Goal: Task Accomplishment & Management: Use online tool/utility

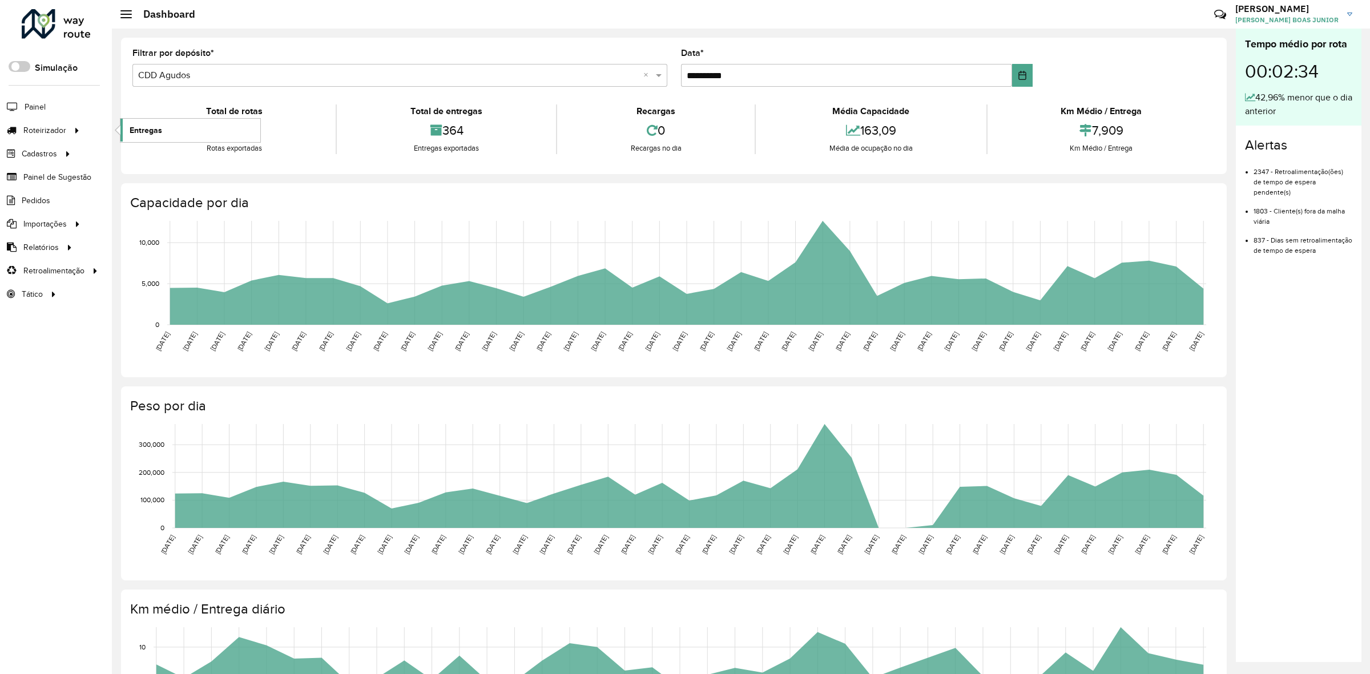
click at [197, 129] on link "Entregas" at bounding box center [190, 130] width 140 height 23
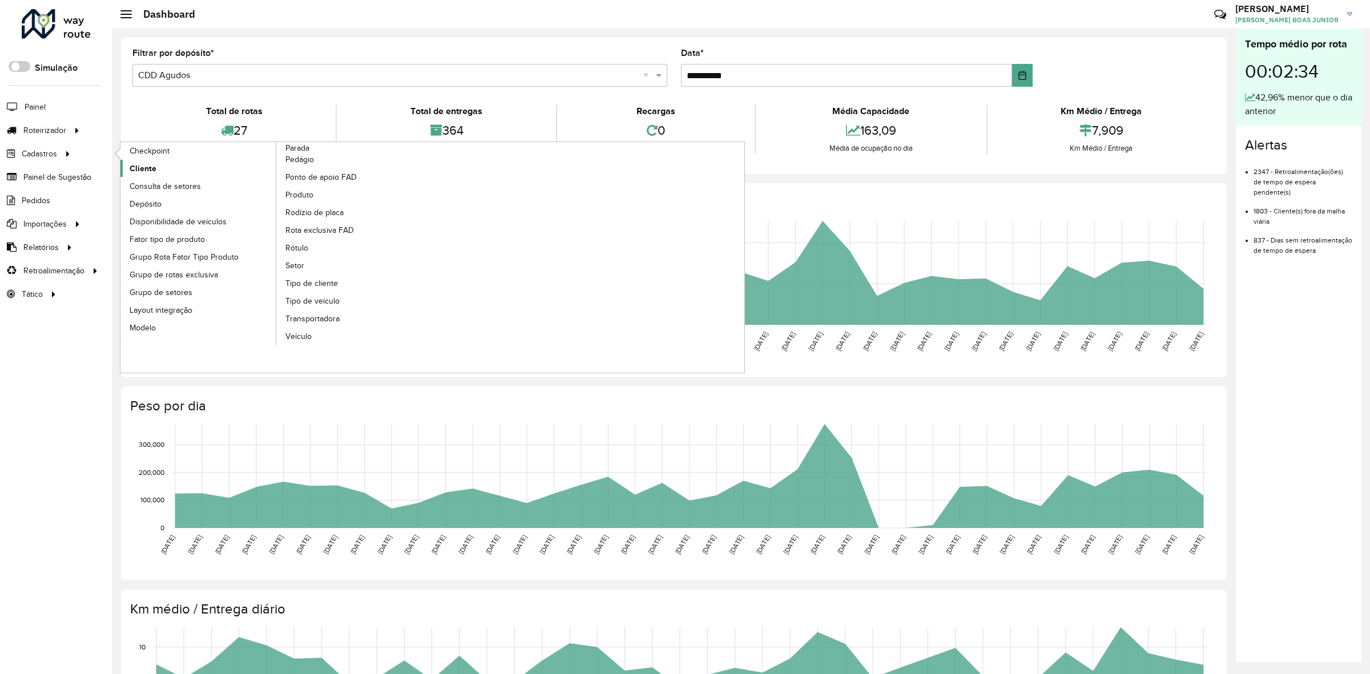
click at [150, 166] on span "Cliente" at bounding box center [143, 169] width 27 height 12
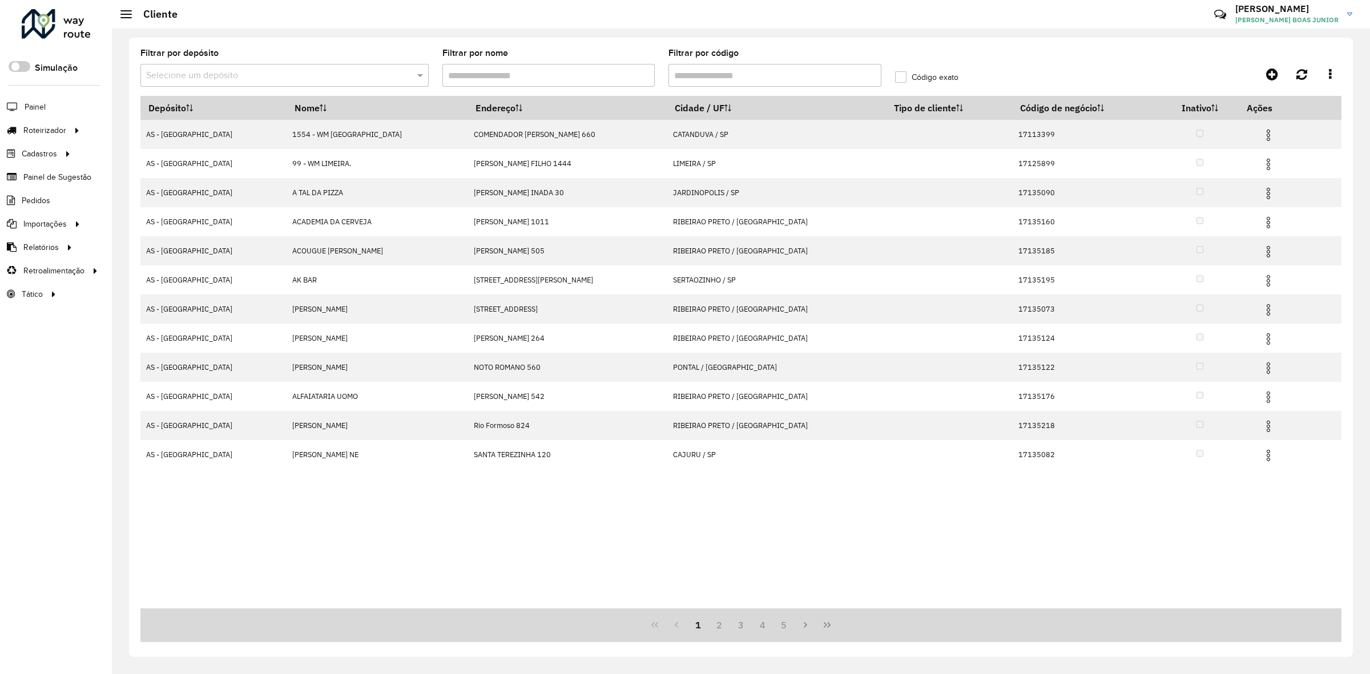
click at [753, 77] on input "Filtrar por código" at bounding box center [774, 75] width 213 height 23
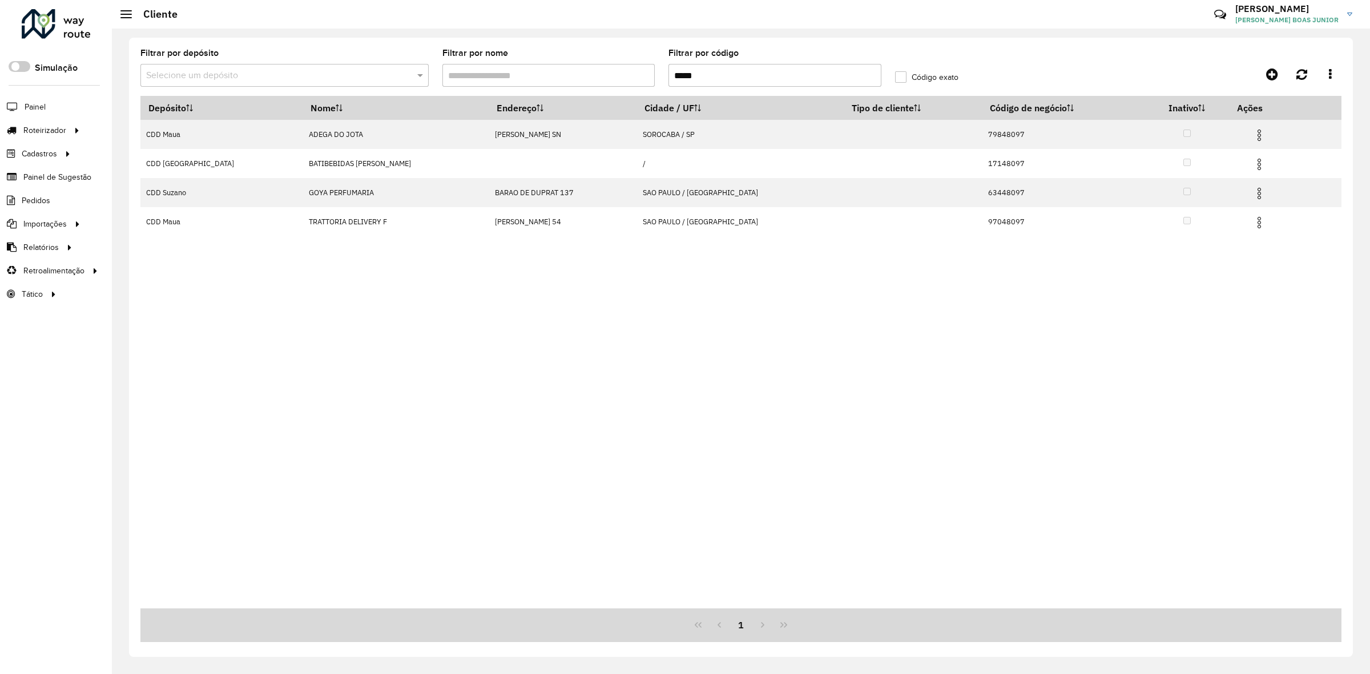
type input "*****"
drag, startPoint x: 314, startPoint y: 90, endPoint x: 320, endPoint y: 83, distance: 9.3
click at [314, 89] on formly-field "Filtrar por depósito Selecione um depósito" at bounding box center [285, 72] width 302 height 47
click at [321, 81] on input "text" at bounding box center [273, 76] width 254 height 14
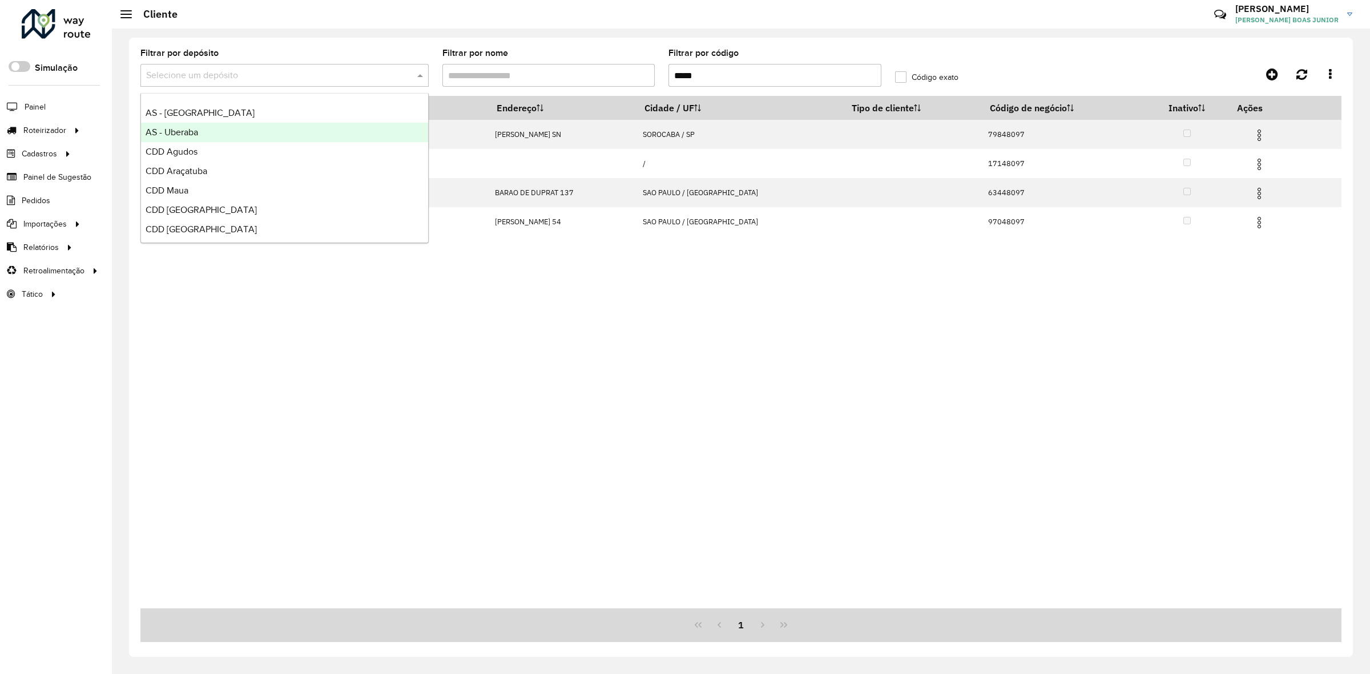
scroll to position [115, 0]
click at [254, 129] on div "CDD Ribeirão Preto" at bounding box center [284, 129] width 287 height 19
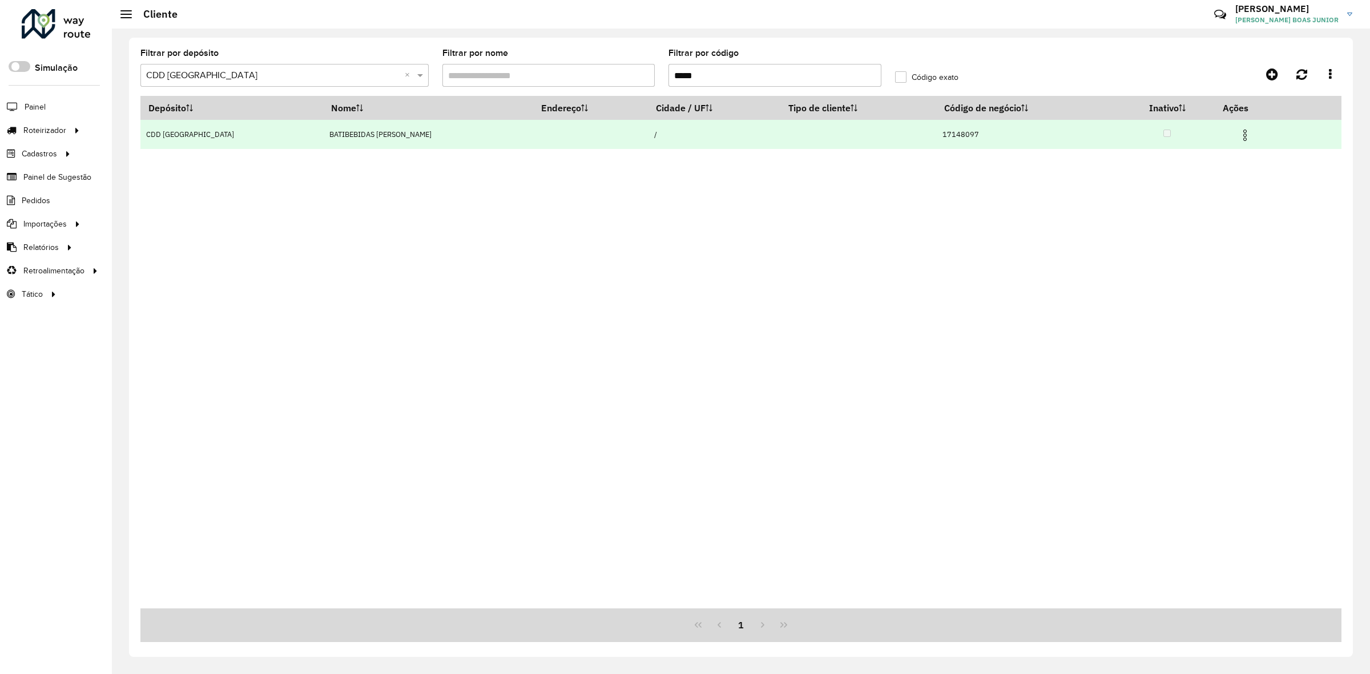
click at [1238, 138] on img at bounding box center [1245, 135] width 14 height 14
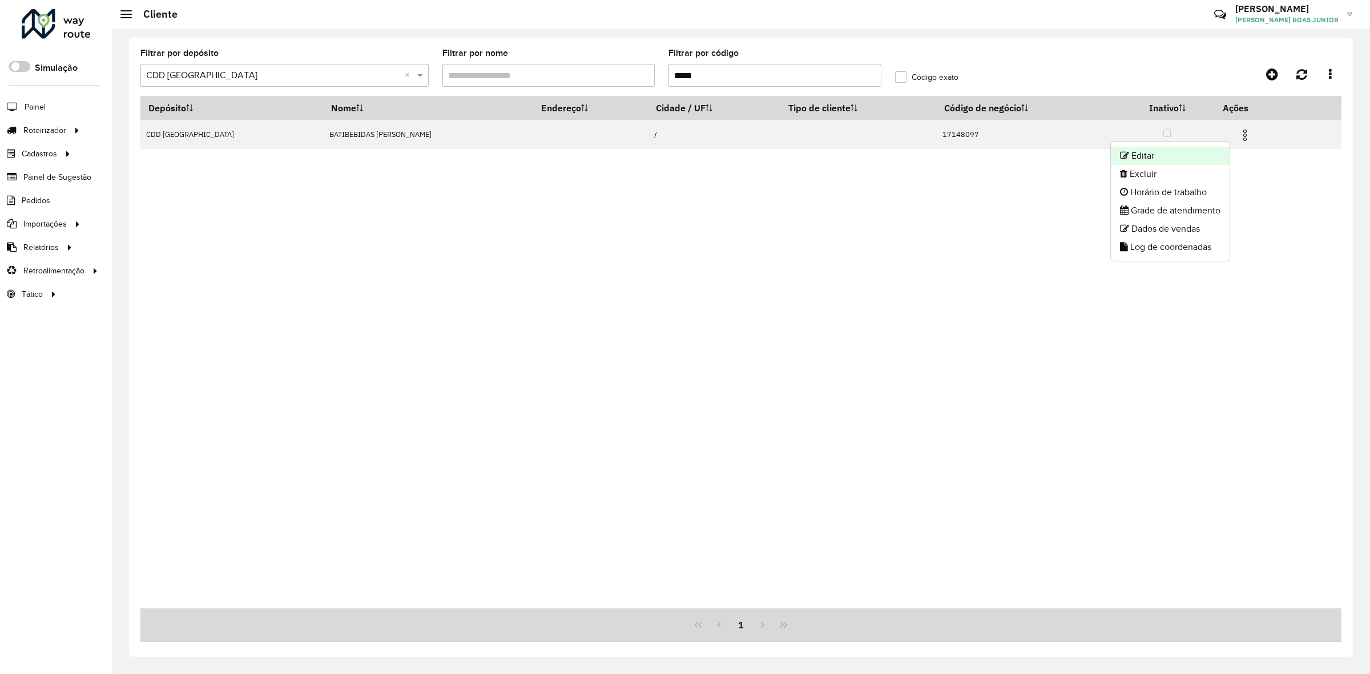
click at [1166, 156] on li "Editar" at bounding box center [1170, 156] width 119 height 18
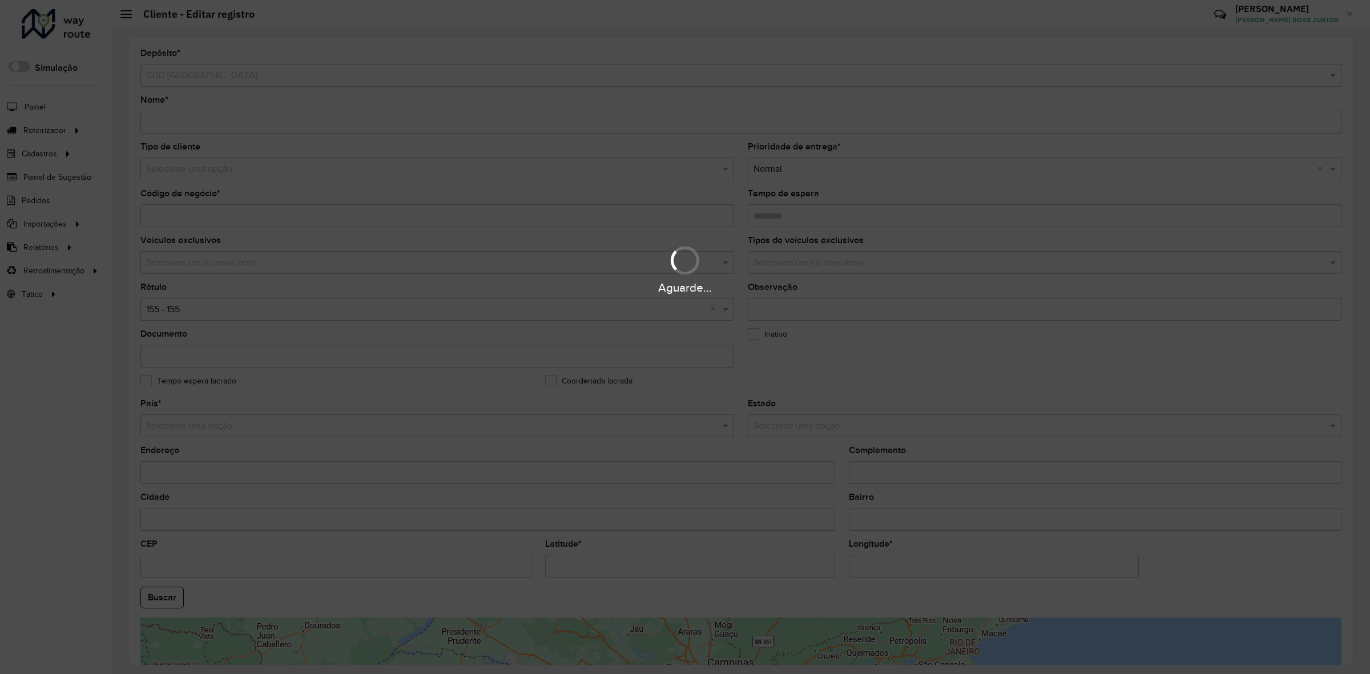
click at [278, 169] on hb-app "Aguarde... Pop-up bloqueado! Seu navegador bloqueou automáticamente a abertura …" at bounding box center [685, 337] width 1370 height 674
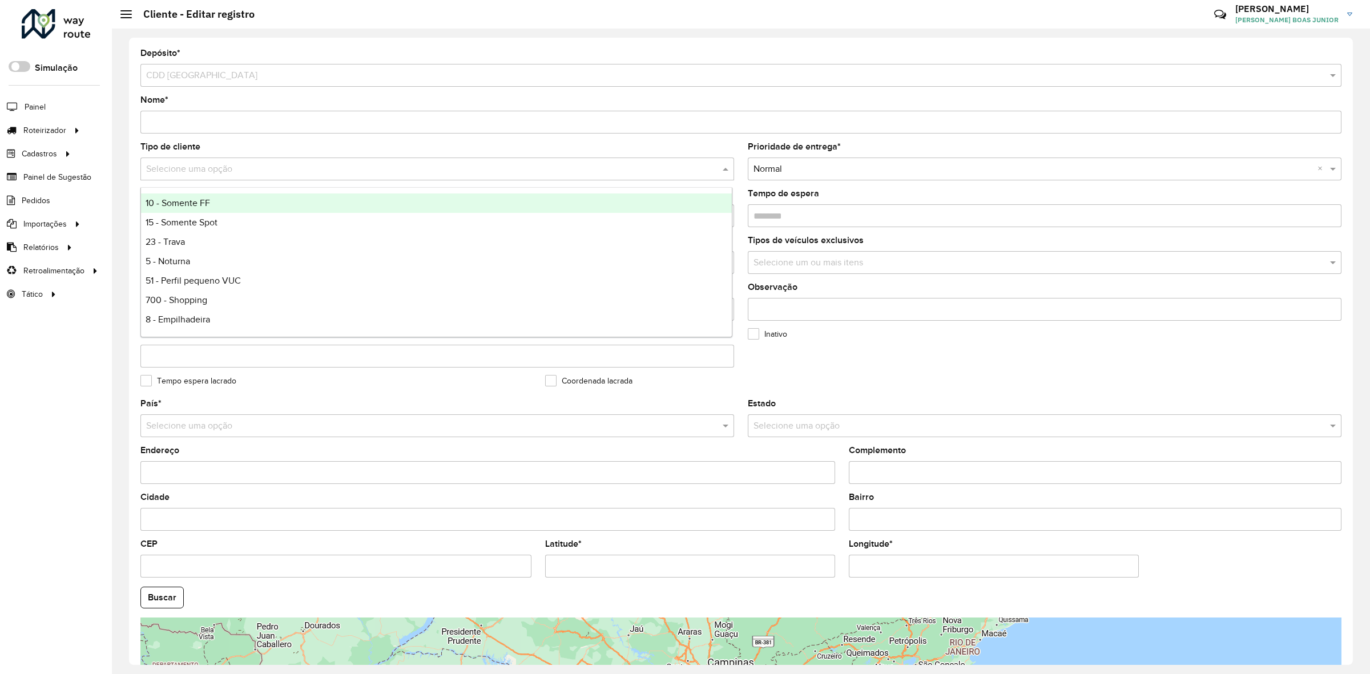
click at [278, 169] on input "text" at bounding box center [425, 170] width 559 height 14
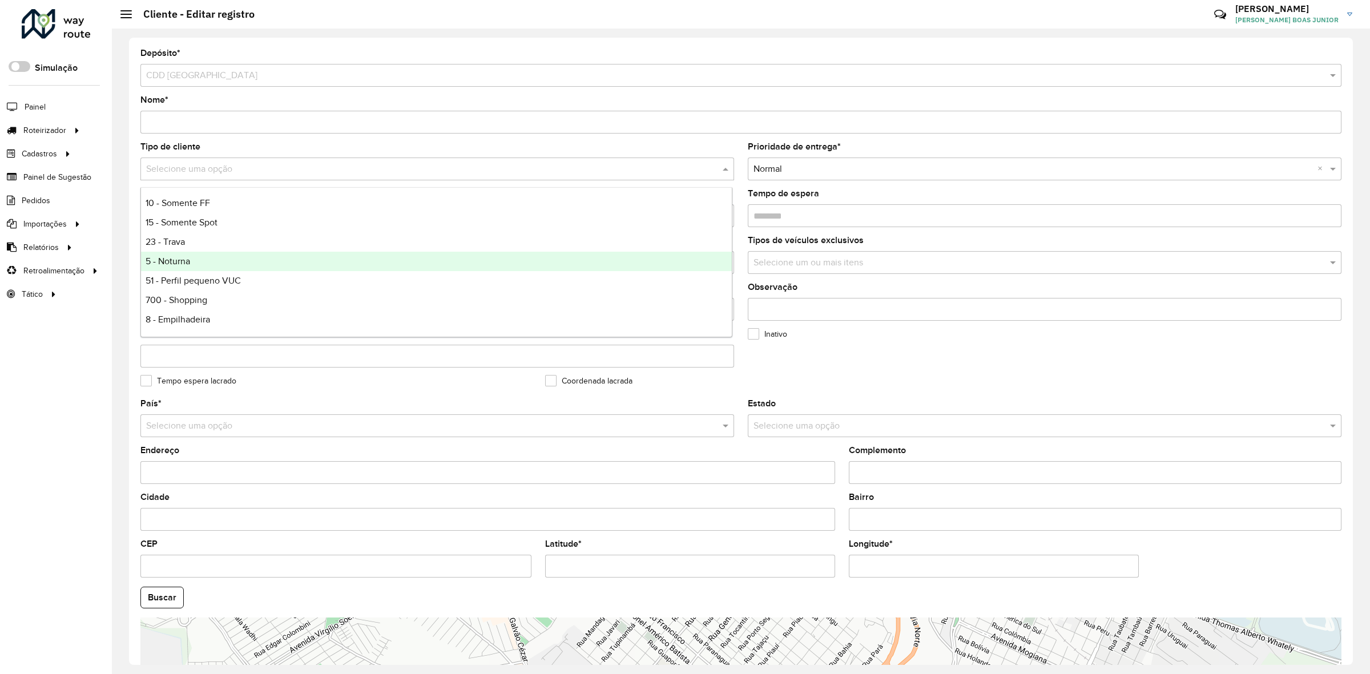
click at [265, 268] on div "5 - Noturna" at bounding box center [436, 261] width 591 height 19
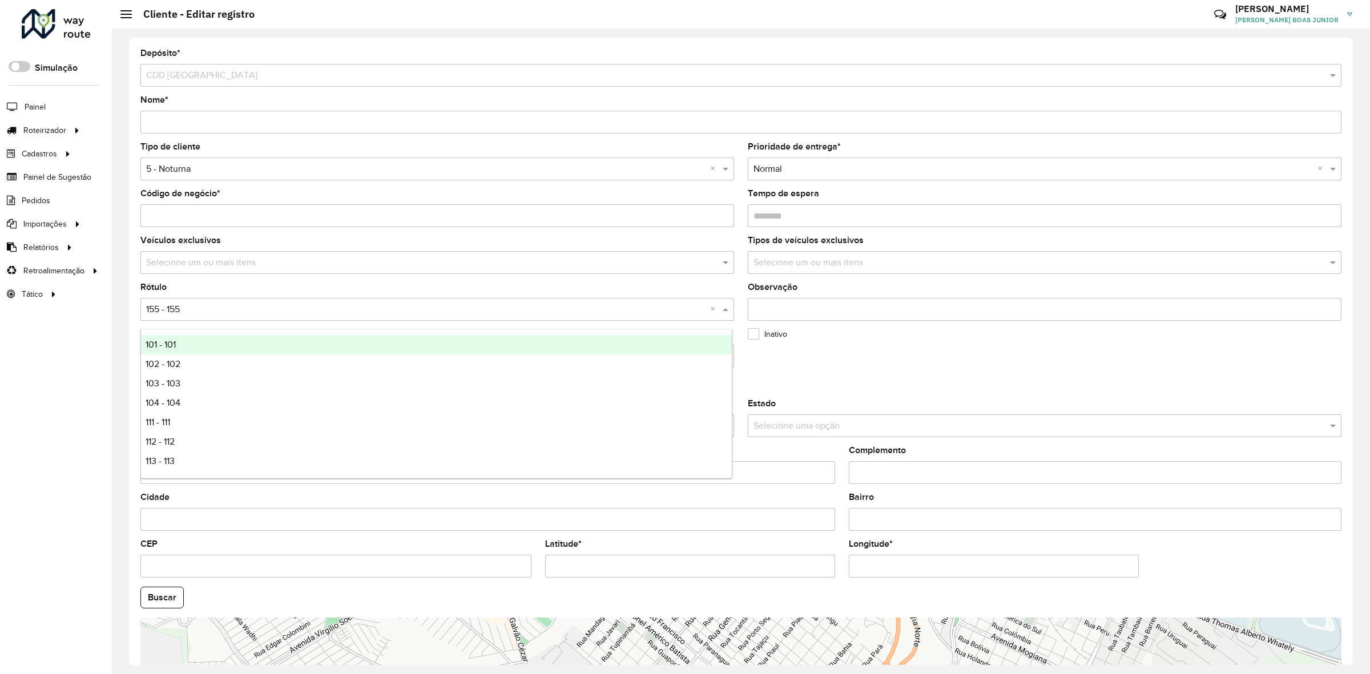
click at [204, 304] on div "Selecione uma opção × 155 - 155 ×" at bounding box center [437, 309] width 594 height 23
type input "*****"
click at [185, 336] on div "5 - 5" at bounding box center [436, 344] width 591 height 19
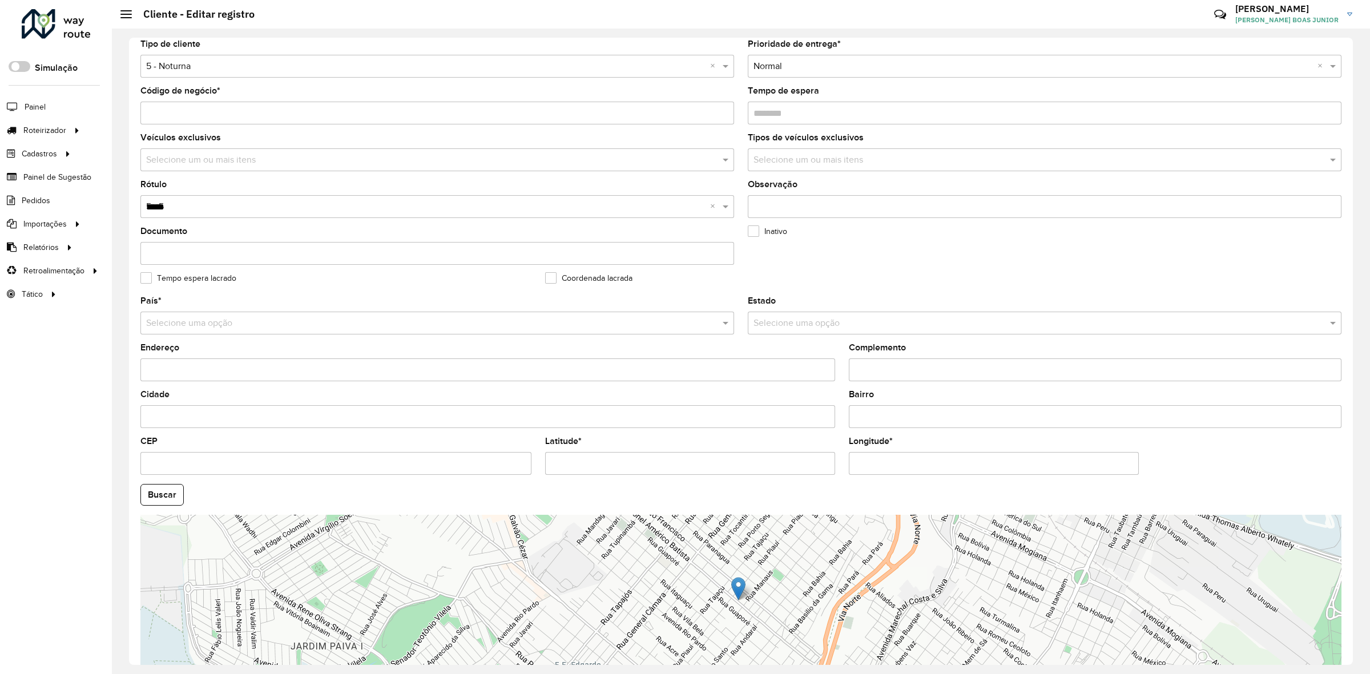
scroll to position [180, 0]
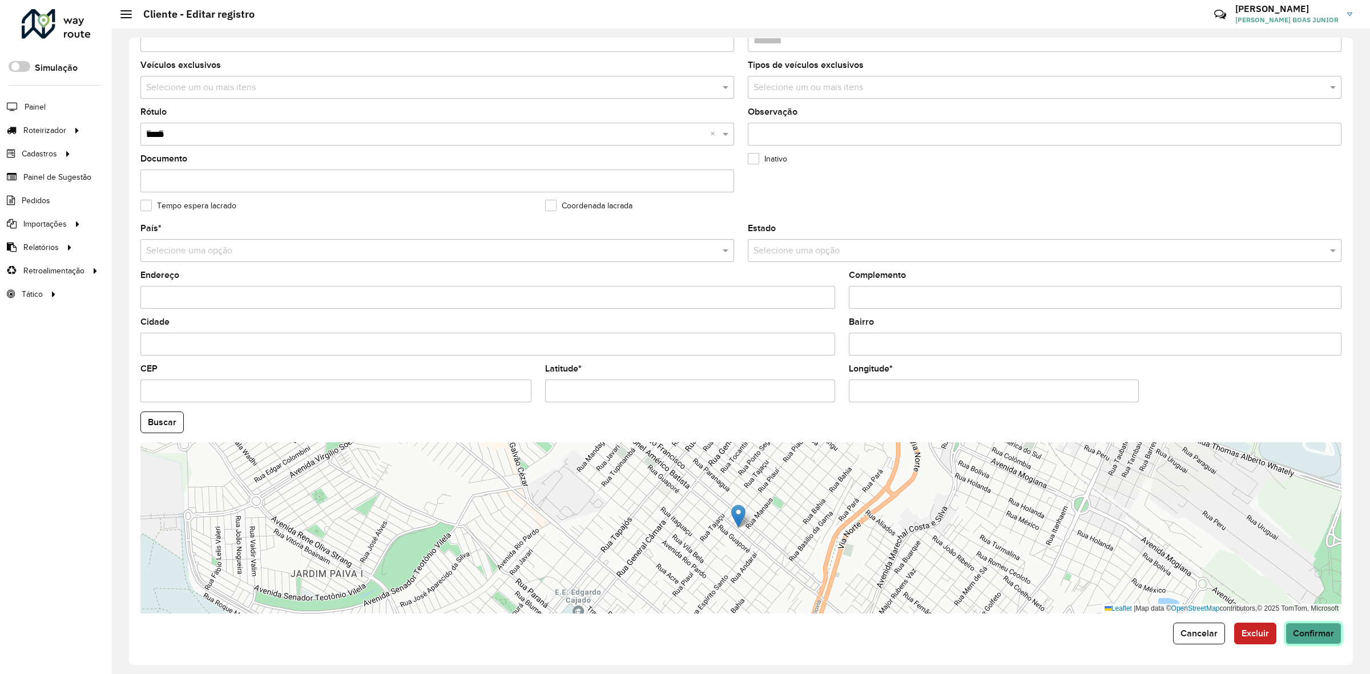
click at [1310, 629] on span "Confirmar" at bounding box center [1313, 633] width 41 height 10
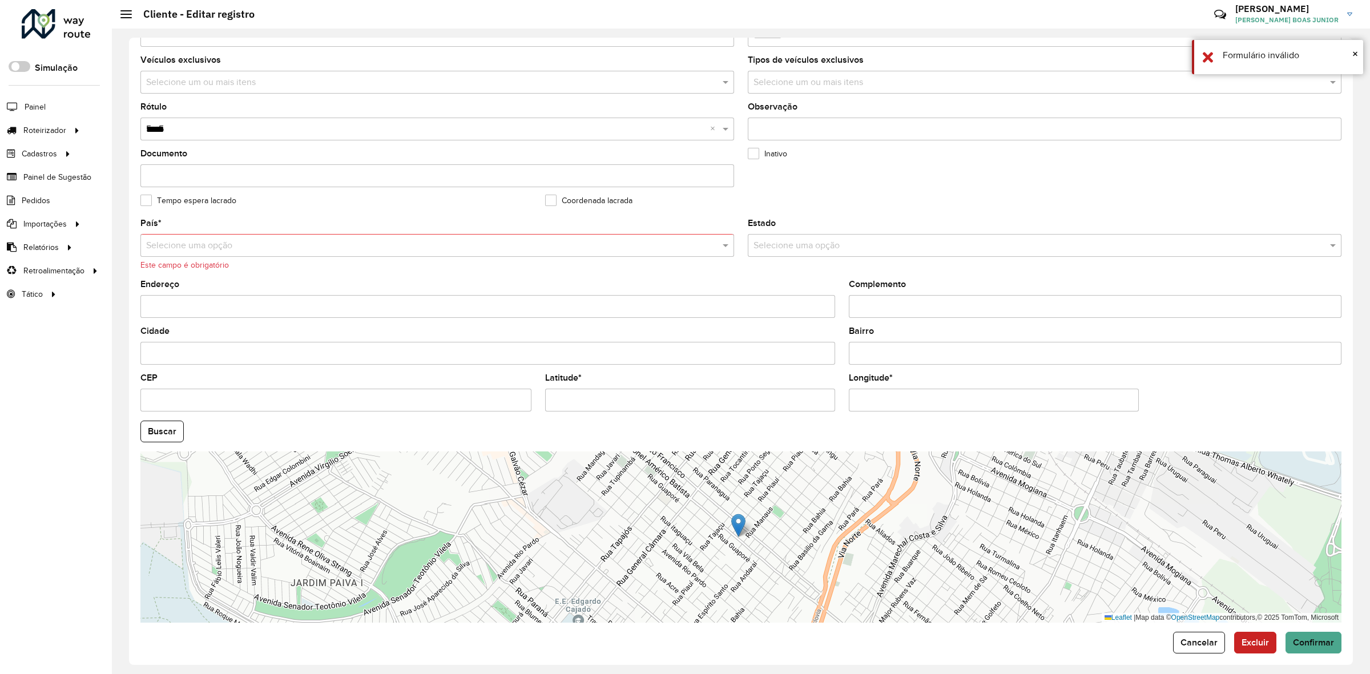
click at [322, 235] on div "País * Selecione uma opção Este campo é obrigatório" at bounding box center [437, 245] width 594 height 52
click at [156, 433] on button "Buscar" at bounding box center [161, 432] width 43 height 22
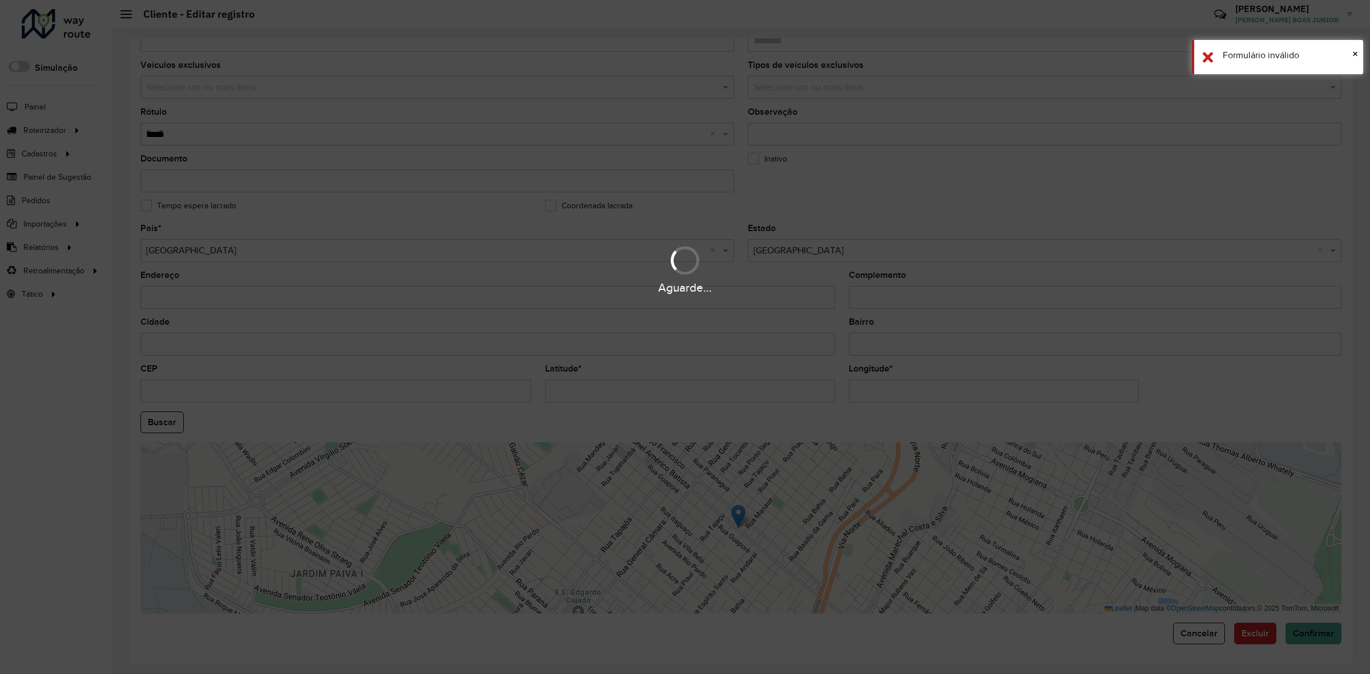
click at [157, 431] on hb-app "Aguarde... Pop-up bloqueado! Seu navegador bloqueou automáticamente a abertura …" at bounding box center [685, 337] width 1370 height 674
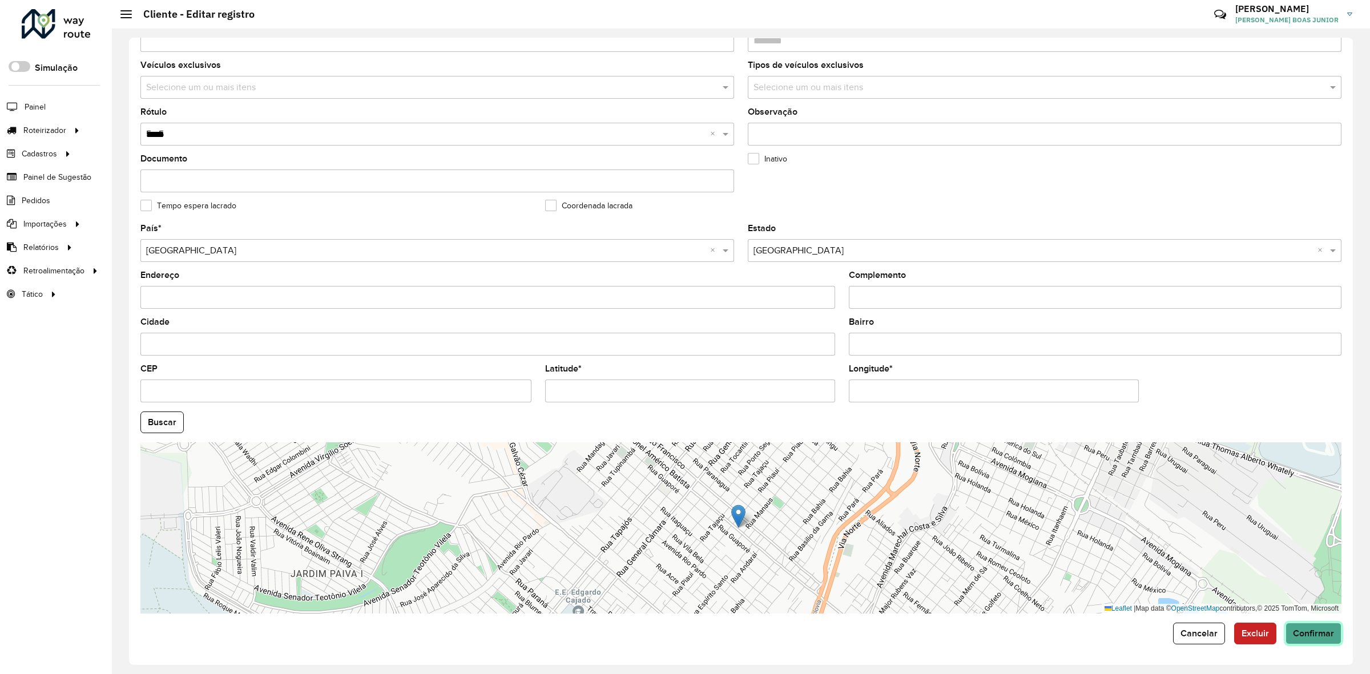
click at [1311, 625] on button "Confirmar" at bounding box center [1313, 634] width 56 height 22
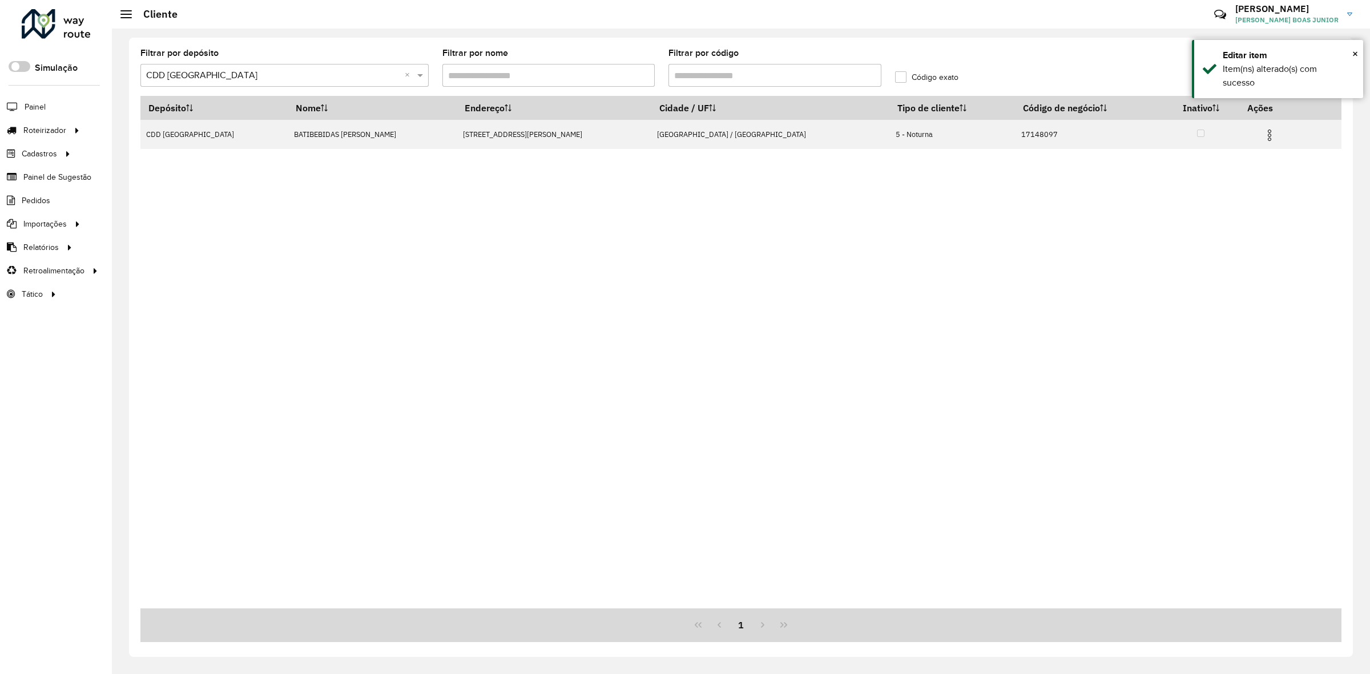
click at [63, 18] on div at bounding box center [56, 24] width 69 height 30
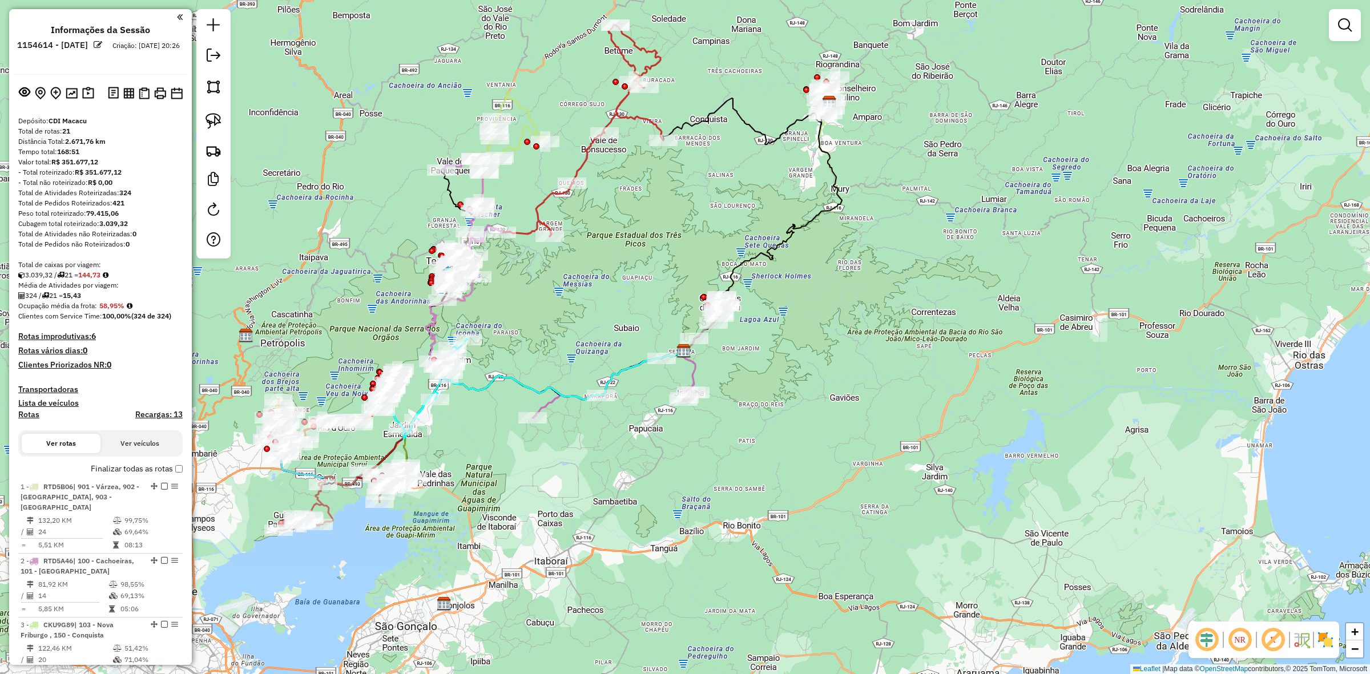
click at [485, 381] on icon at bounding box center [564, 376] width 239 height 48
select select "**********"
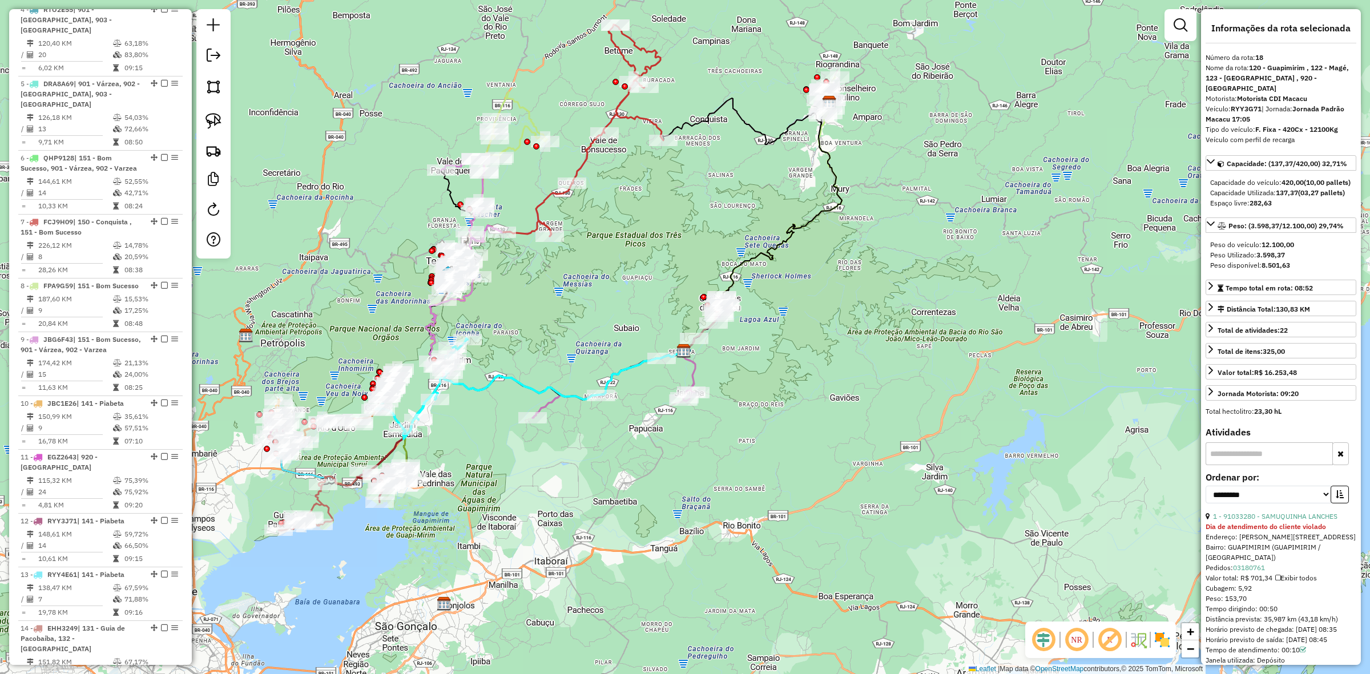
scroll to position [1085, 0]
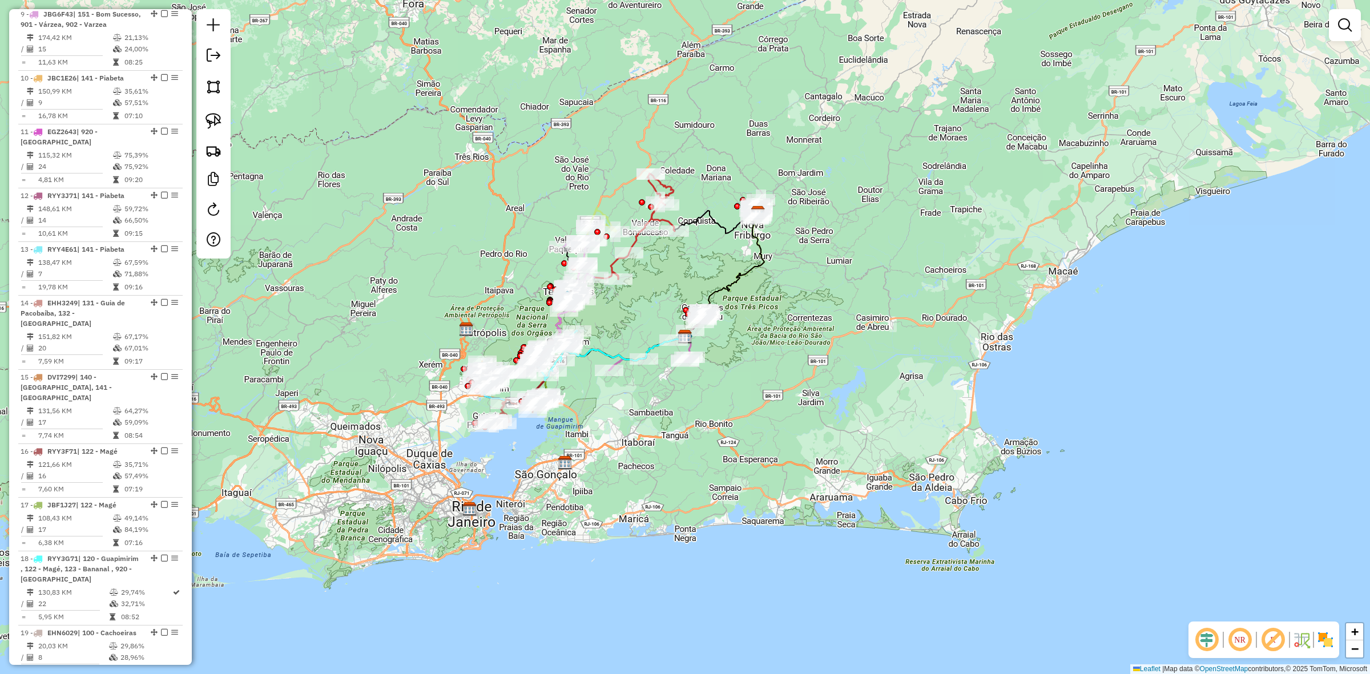
scroll to position [1085, 0]
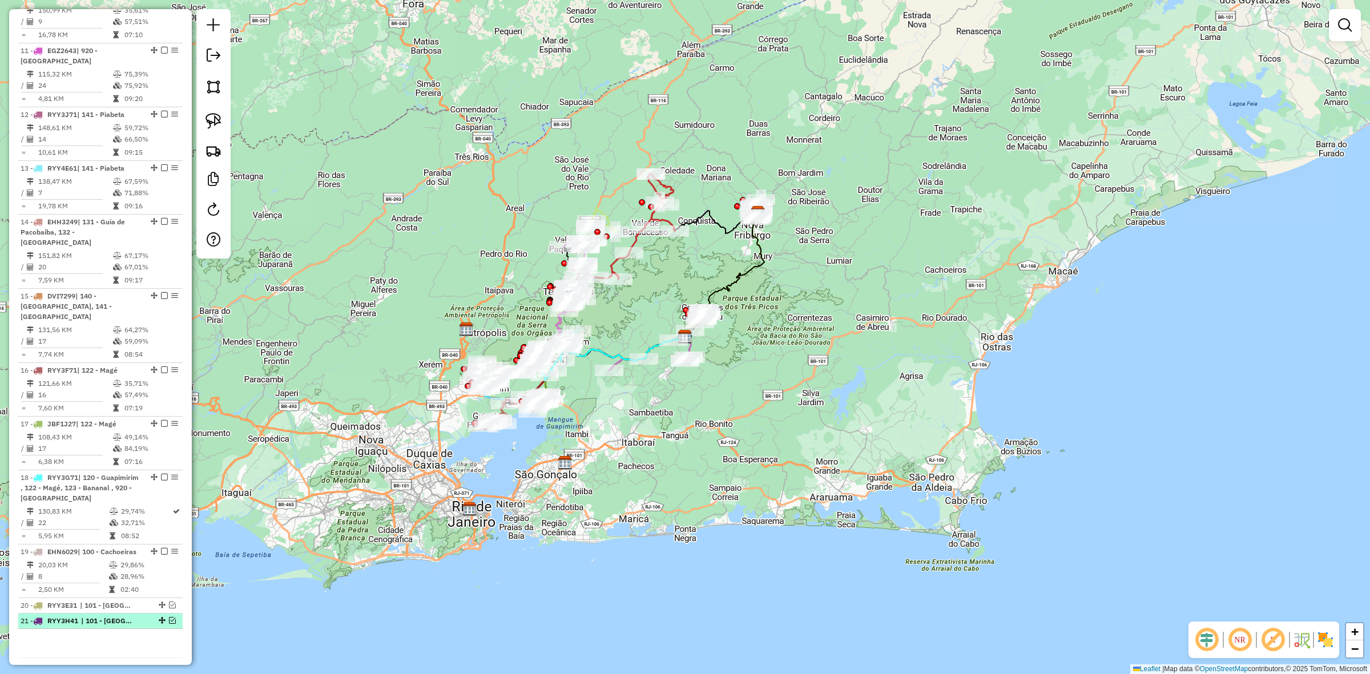
click at [169, 617] on em at bounding box center [172, 620] width 7 height 7
click at [170, 602] on em at bounding box center [172, 605] width 7 height 7
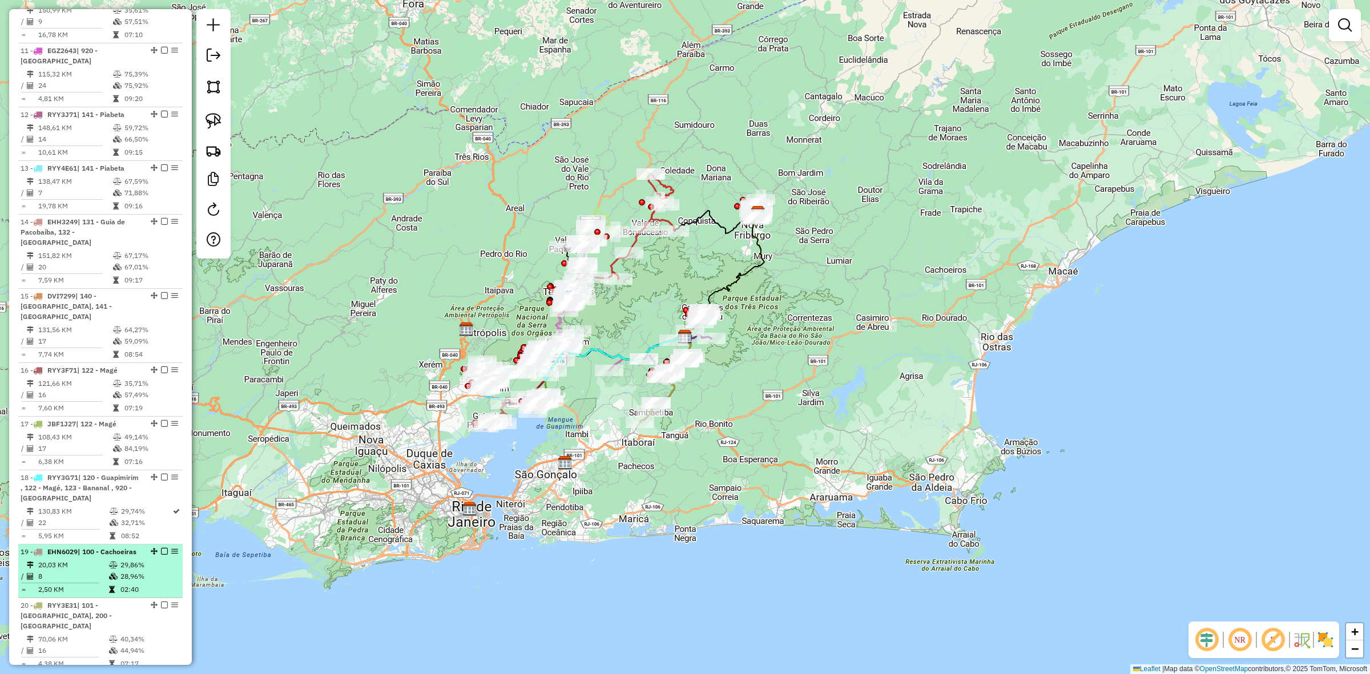
scroll to position [1172, 0]
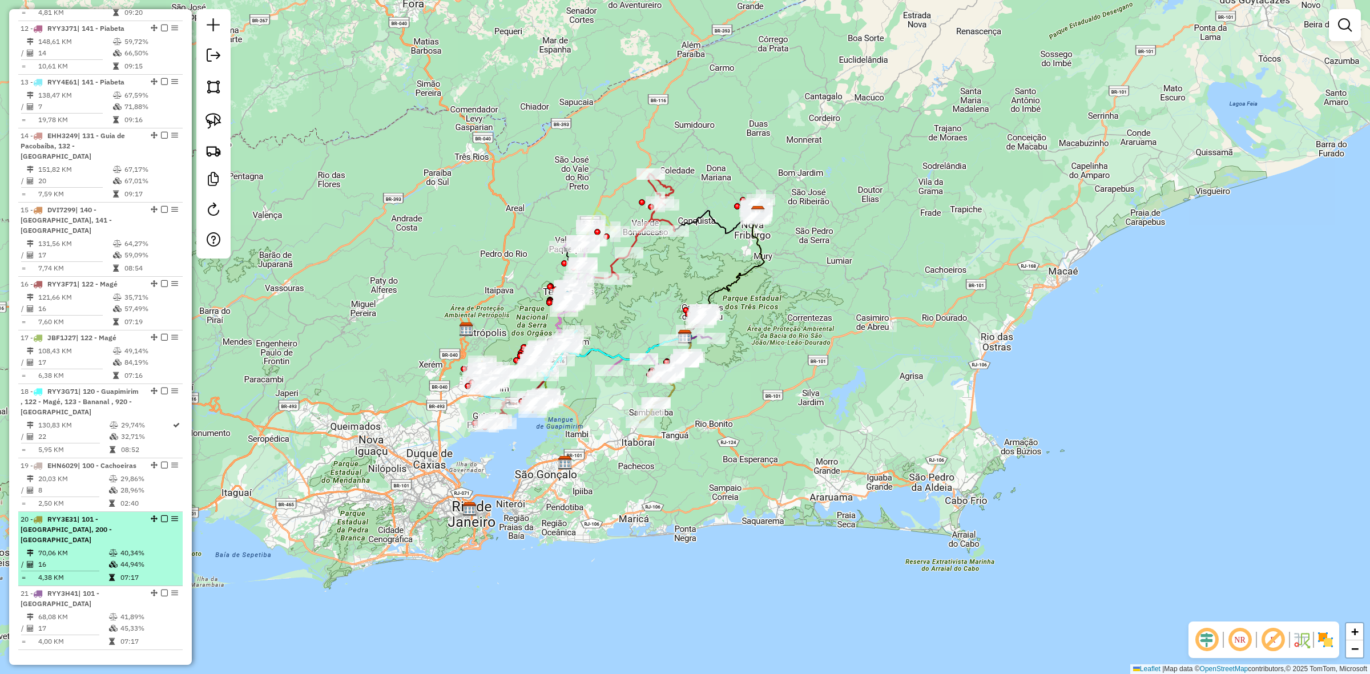
click at [161, 515] on em at bounding box center [164, 518] width 7 height 7
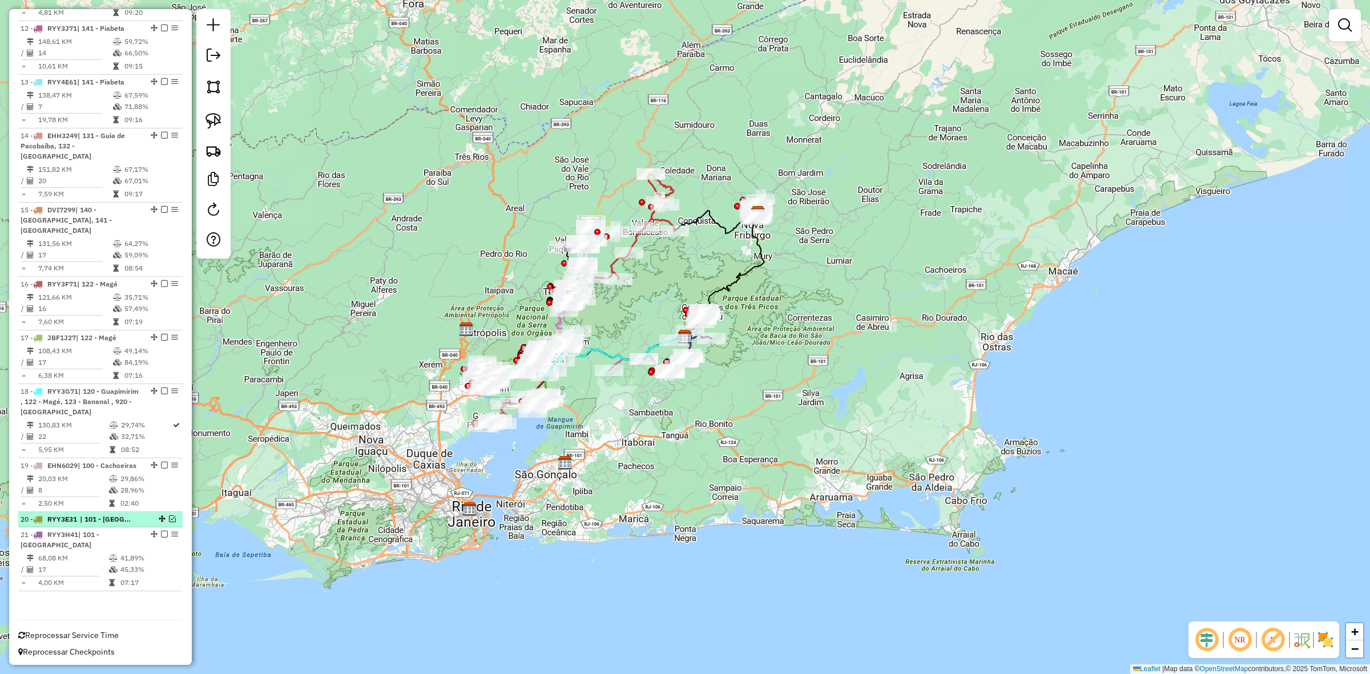
scroll to position [1124, 0]
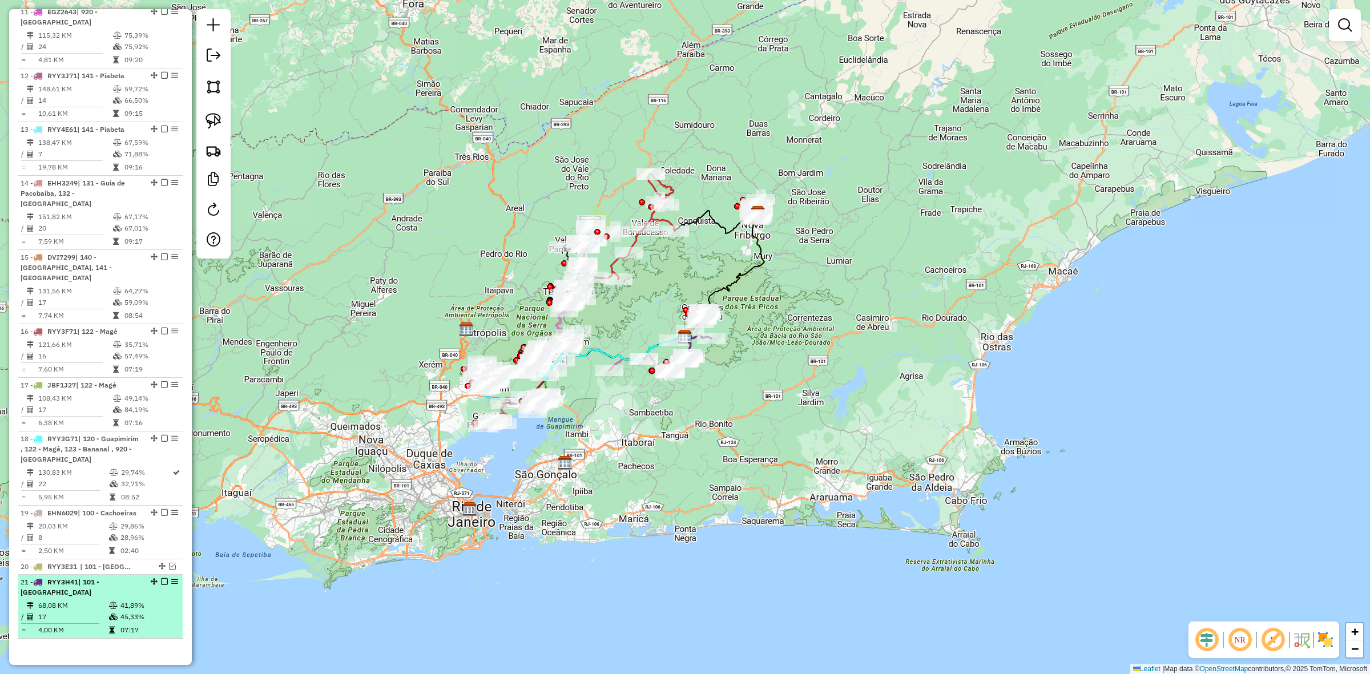
click at [162, 578] on em at bounding box center [164, 581] width 7 height 7
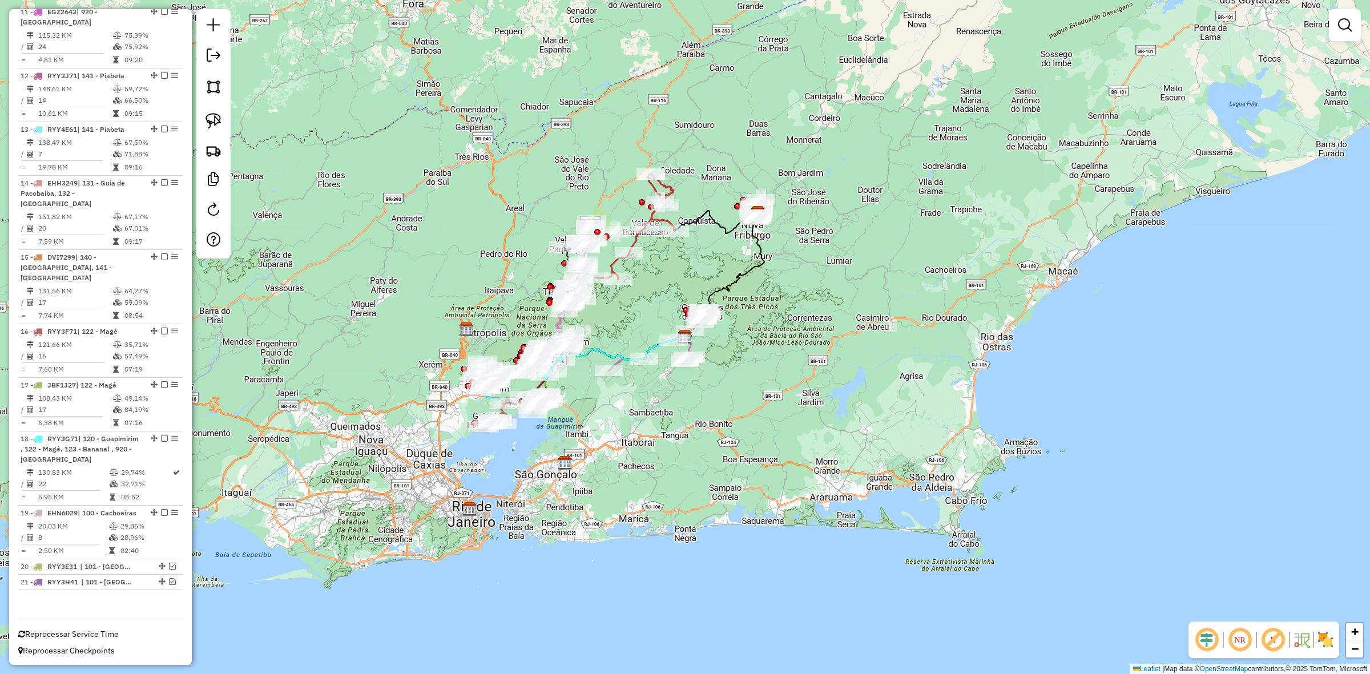
scroll to position [1085, 0]
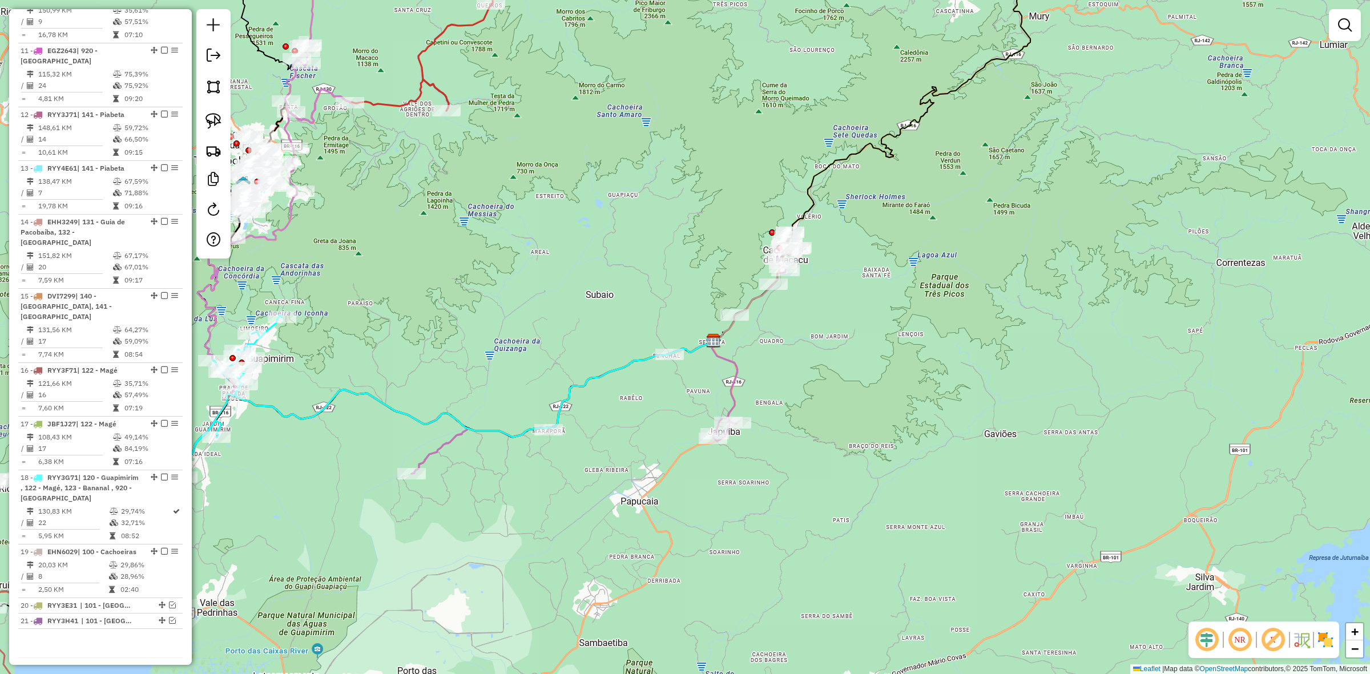
click at [731, 378] on icon at bounding box center [604, 360] width 386 height 228
select select "**********"
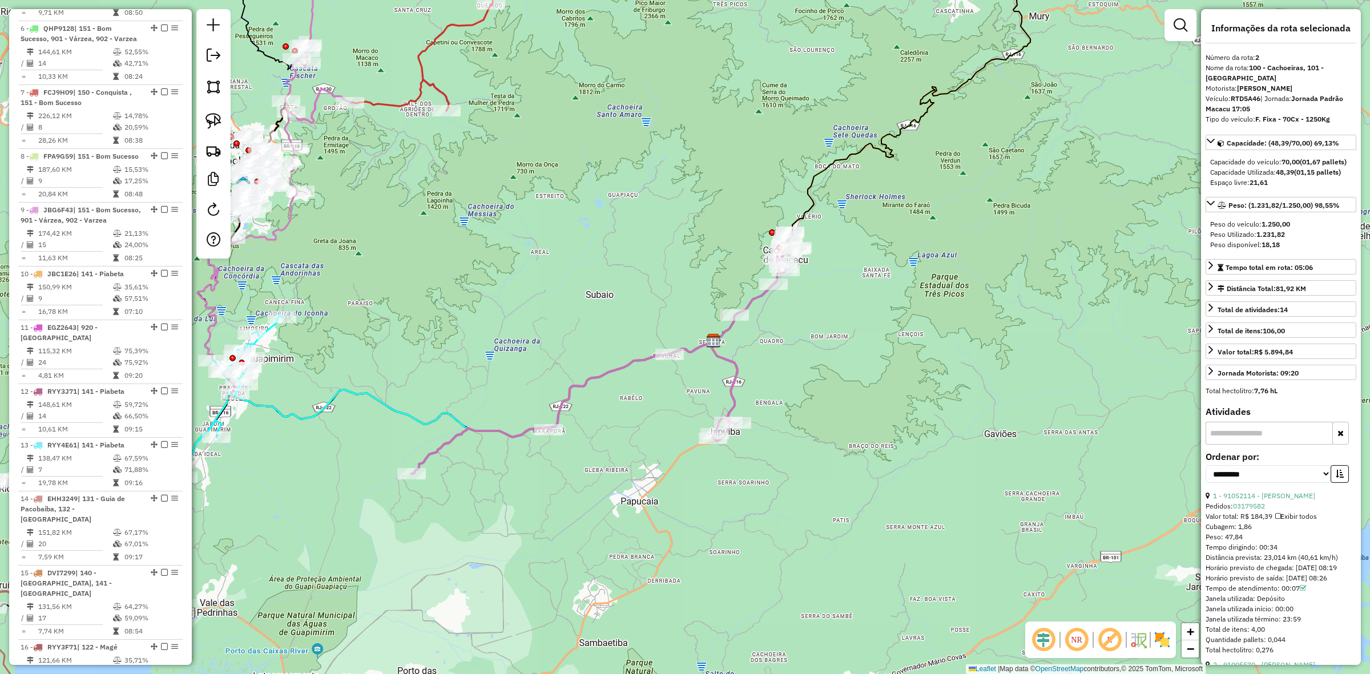
scroll to position [534, 0]
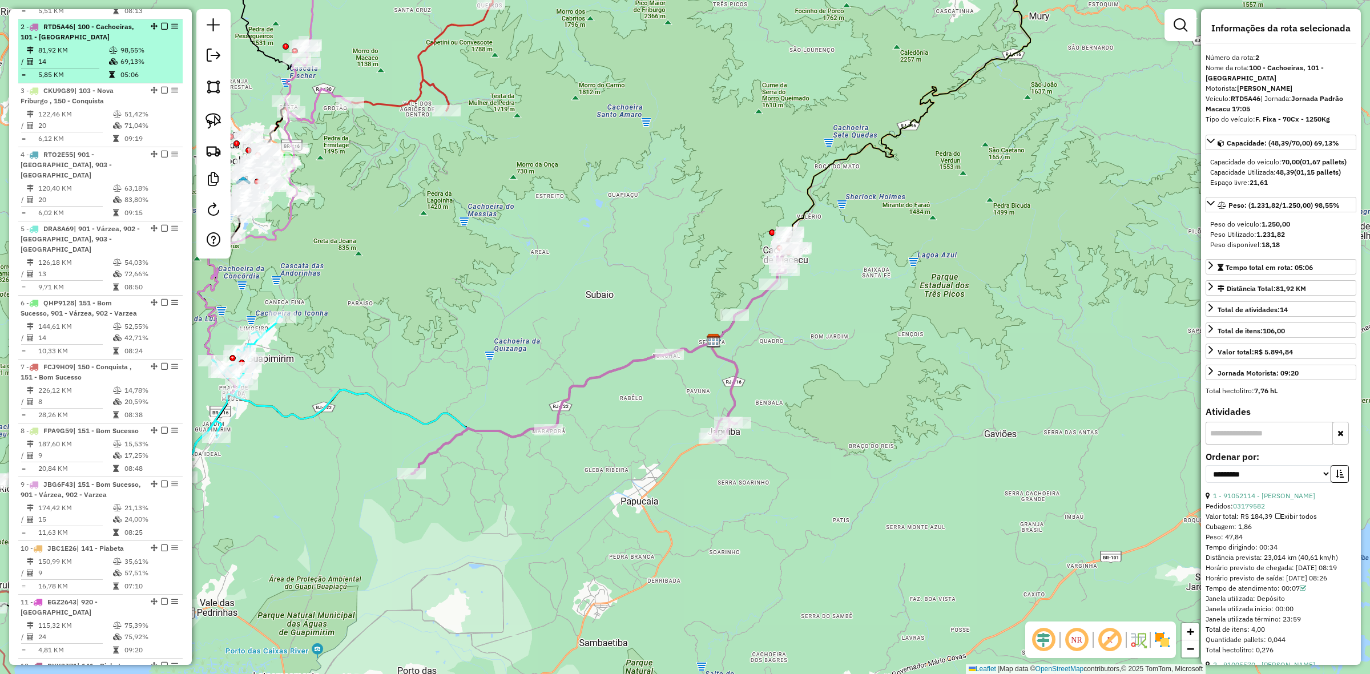
click at [160, 22] on div "2 - RTD5A46 | 100 - Cachoeiras, 101 - Papucaia" at bounding box center [101, 32] width 160 height 21
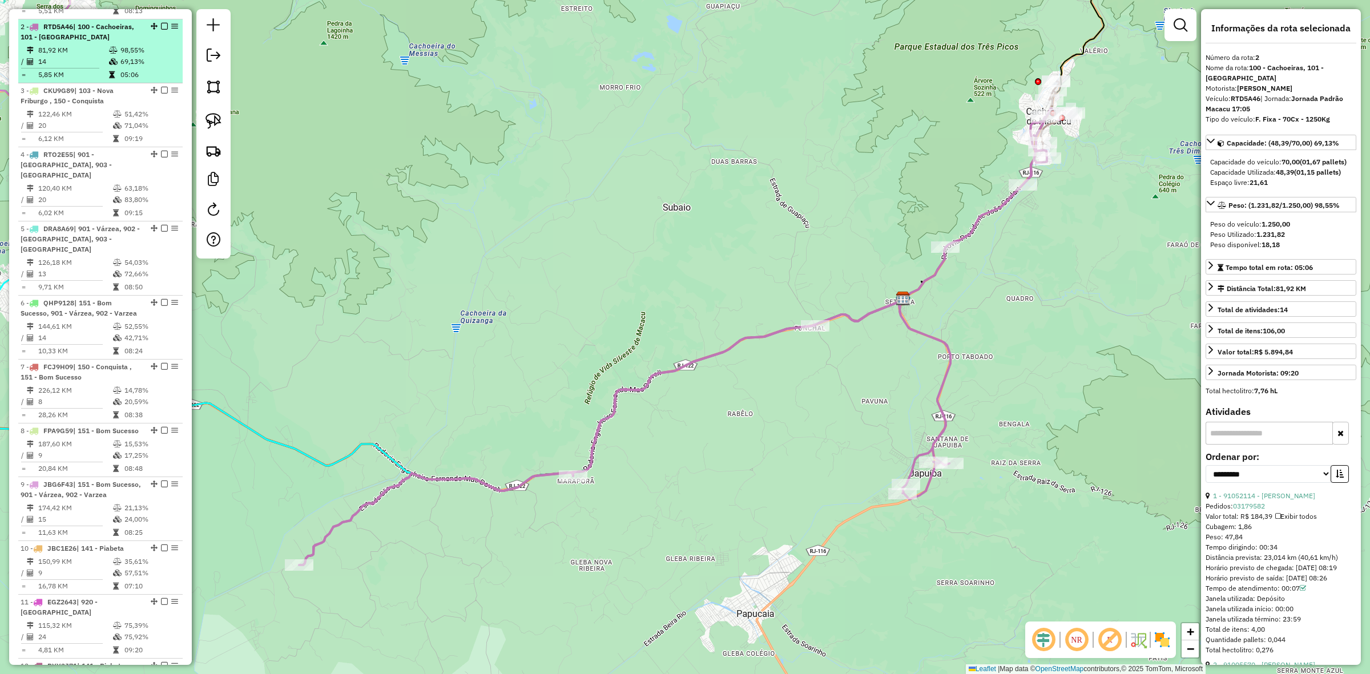
click at [160, 22] on div "2 - RTD5A46 | 100 - Cachoeiras, 101 - Papucaia" at bounding box center [101, 32] width 160 height 21
click at [162, 23] on em at bounding box center [164, 26] width 7 height 7
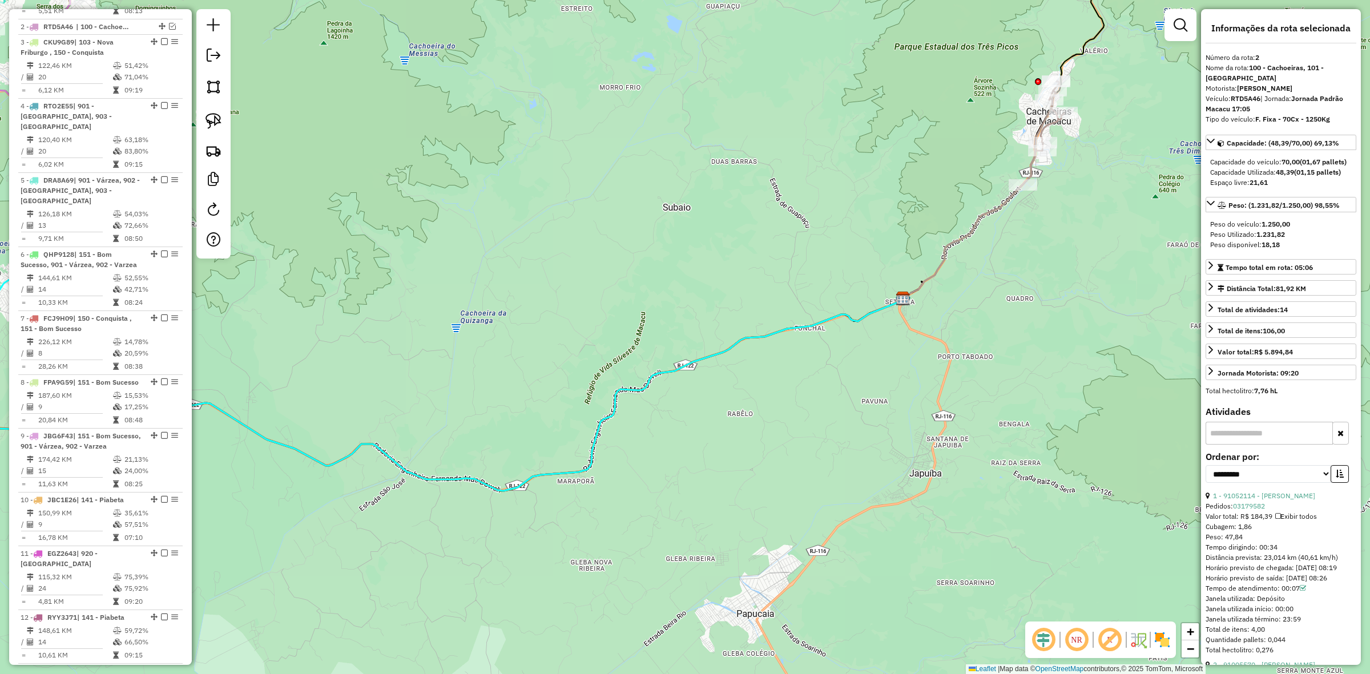
click at [978, 218] on icon at bounding box center [977, 198] width 157 height 214
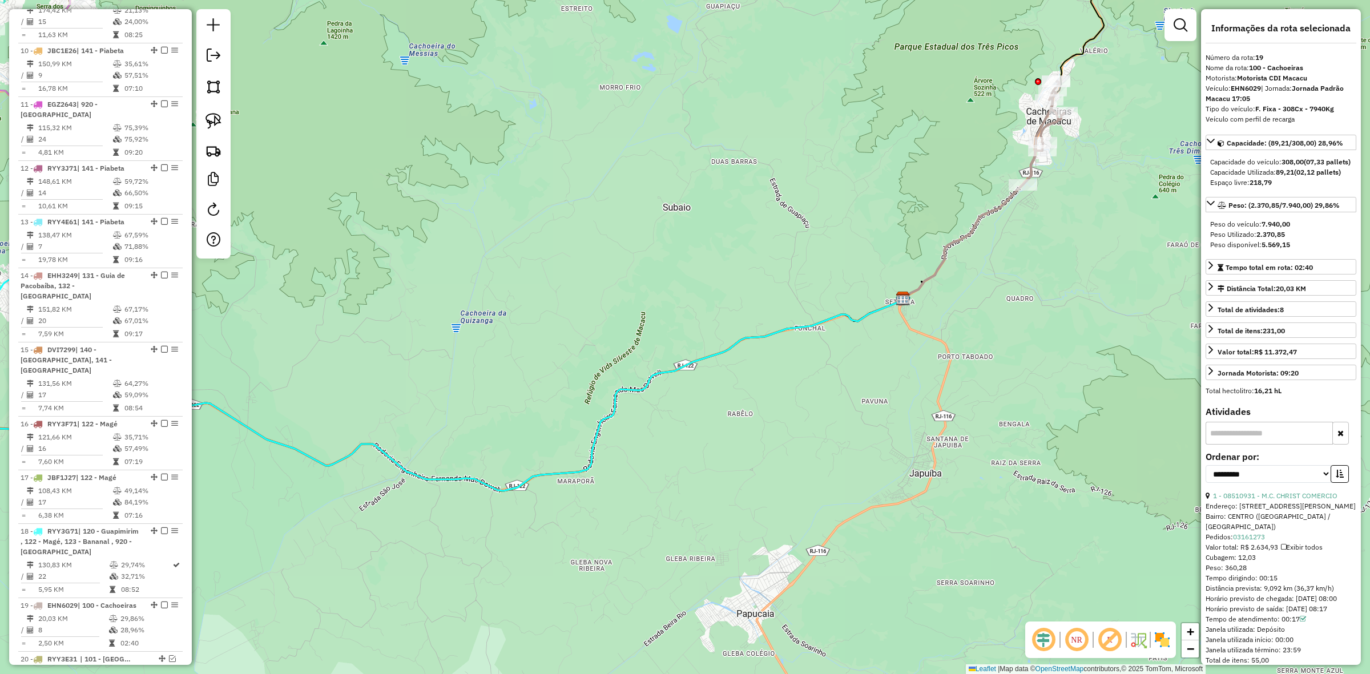
scroll to position [1037, 0]
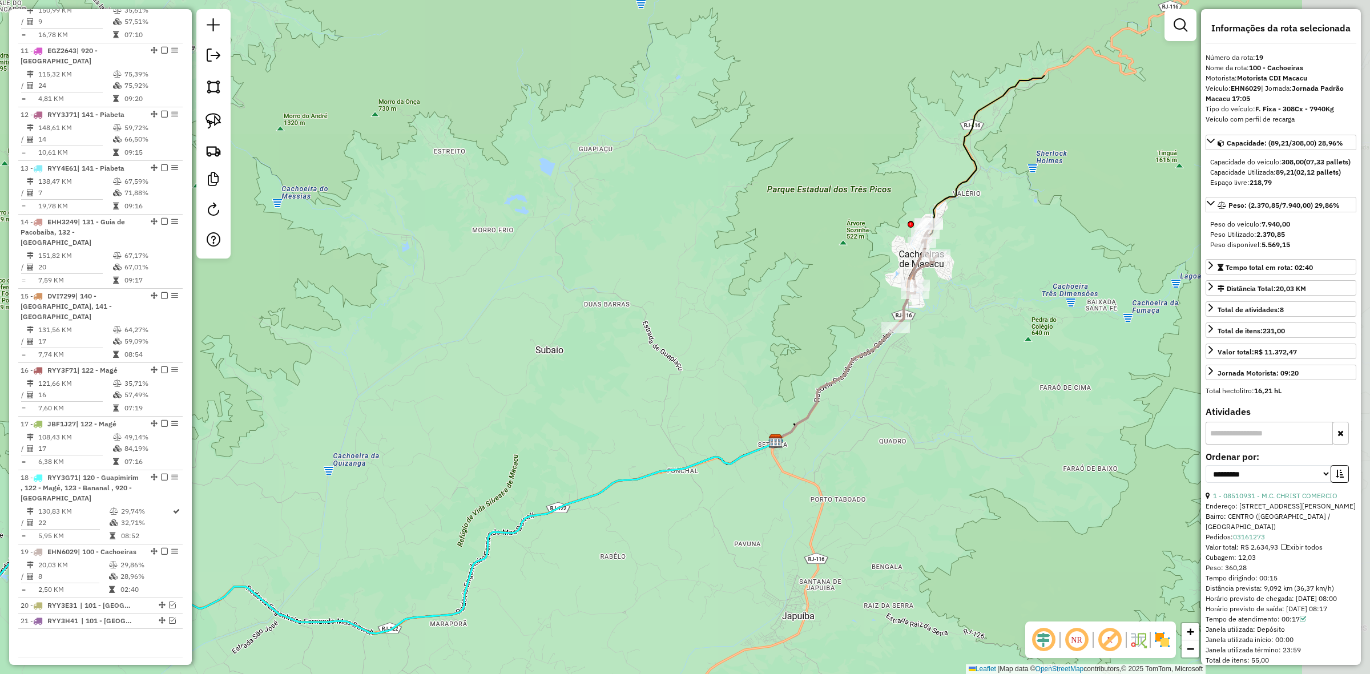
drag, startPoint x: 1039, startPoint y: 212, endPoint x: 908, endPoint y: 358, distance: 196.4
click at [908, 358] on div "Janela de atendimento Grade de atendimento Capacidade Transportadoras Veículos …" at bounding box center [685, 337] width 1370 height 674
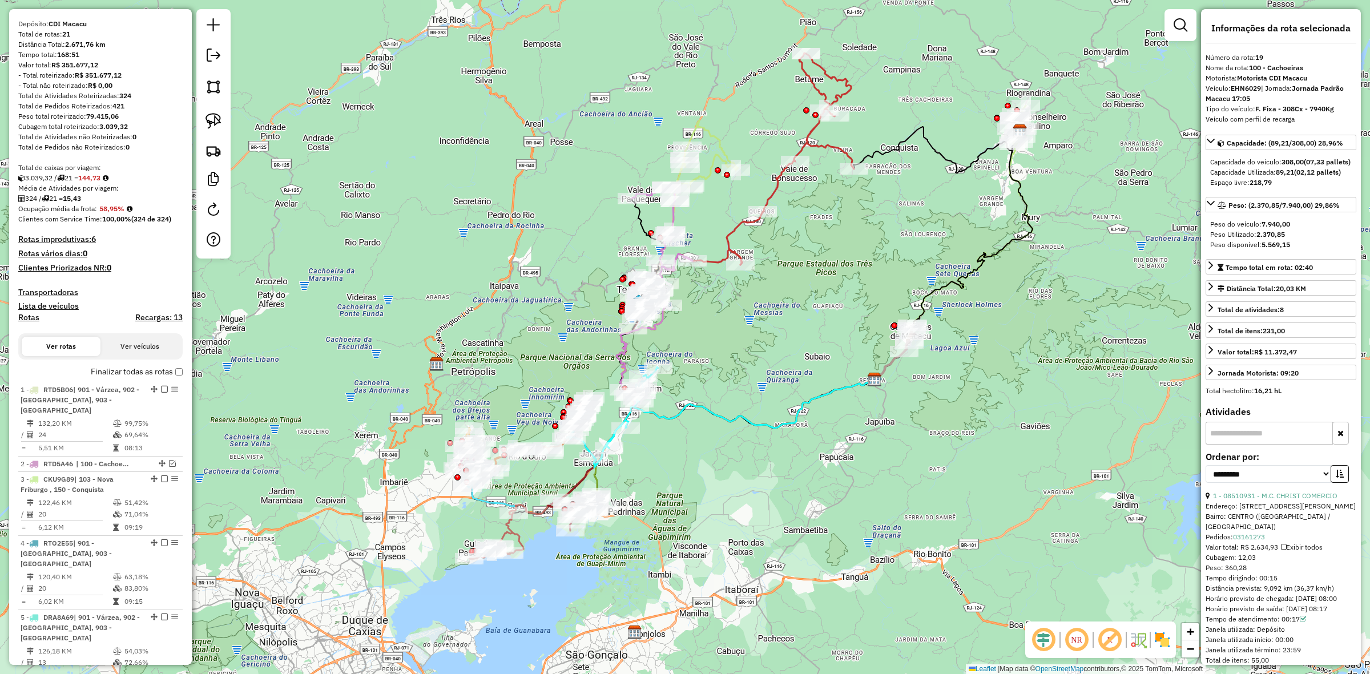
scroll to position [38, 0]
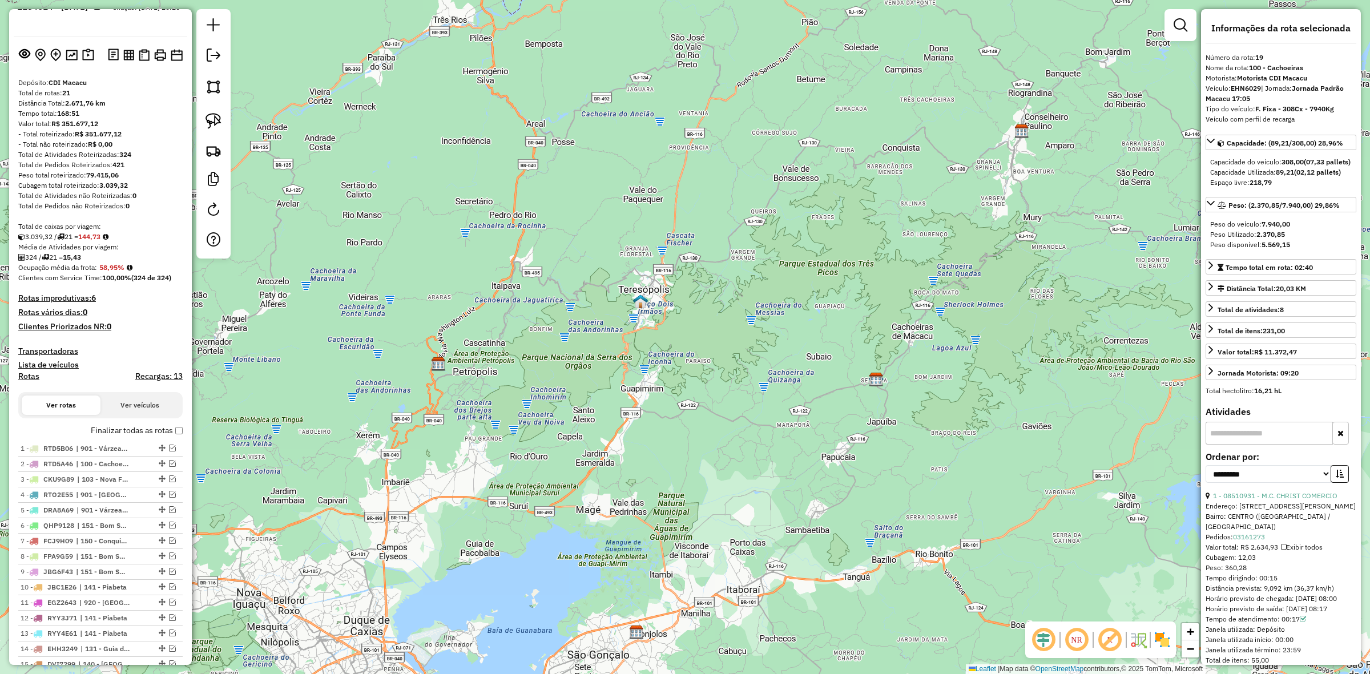
drag, startPoint x: 798, startPoint y: 316, endPoint x: 835, endPoint y: 335, distance: 41.9
click at [835, 335] on div "Janela de atendimento Grade de atendimento Capacidade Transportadoras Veículos …" at bounding box center [685, 337] width 1370 height 674
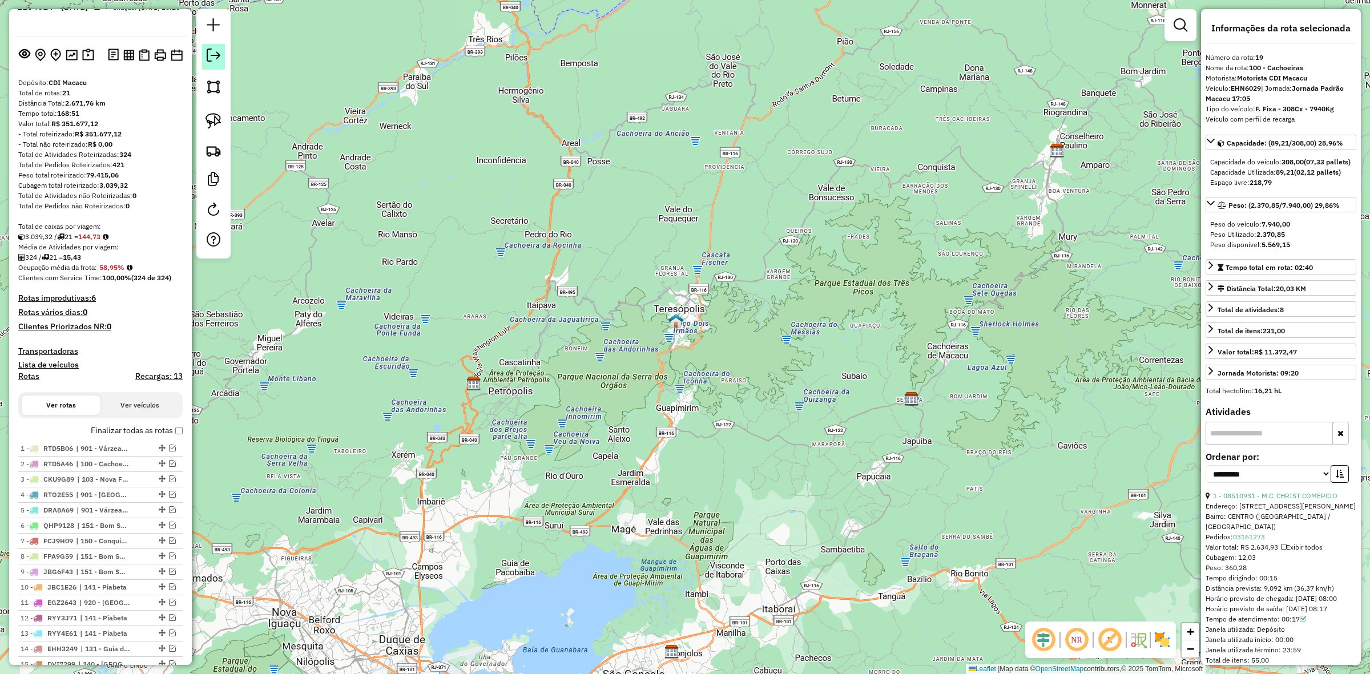
click at [219, 59] on em at bounding box center [214, 56] width 14 height 14
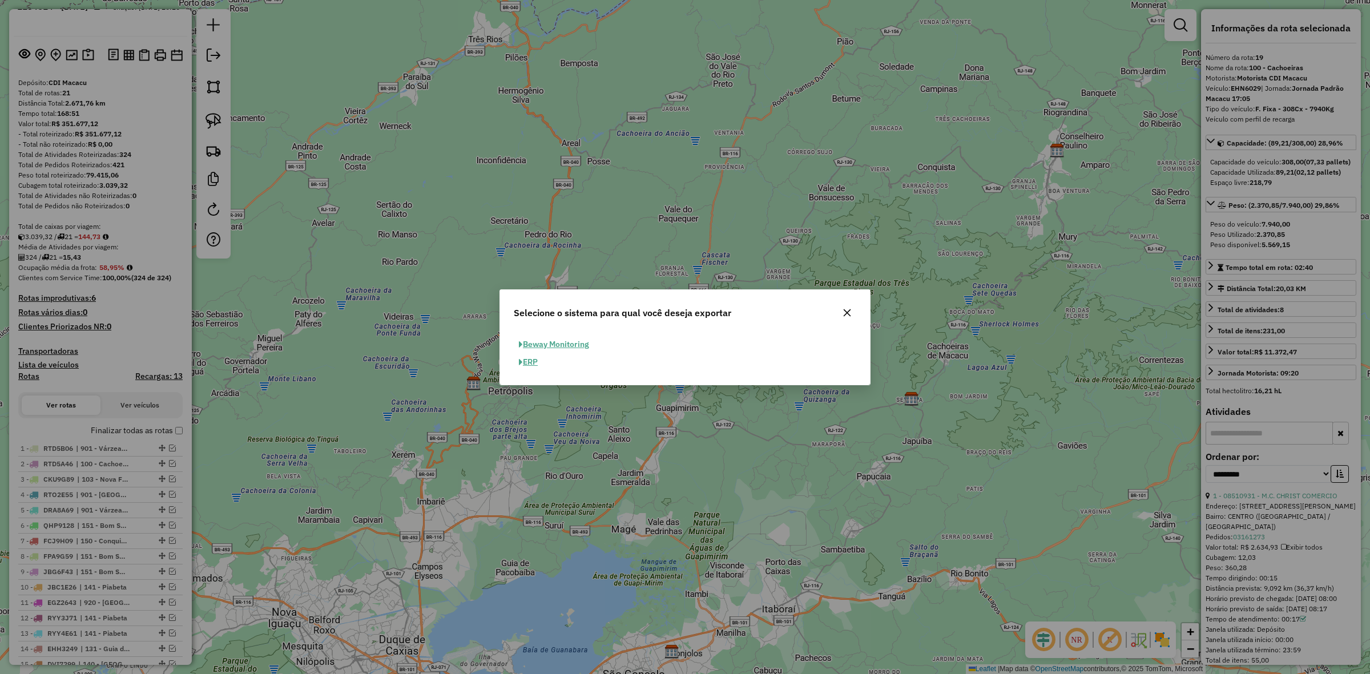
click at [568, 346] on button "Beway Monitoring" at bounding box center [554, 345] width 80 height 18
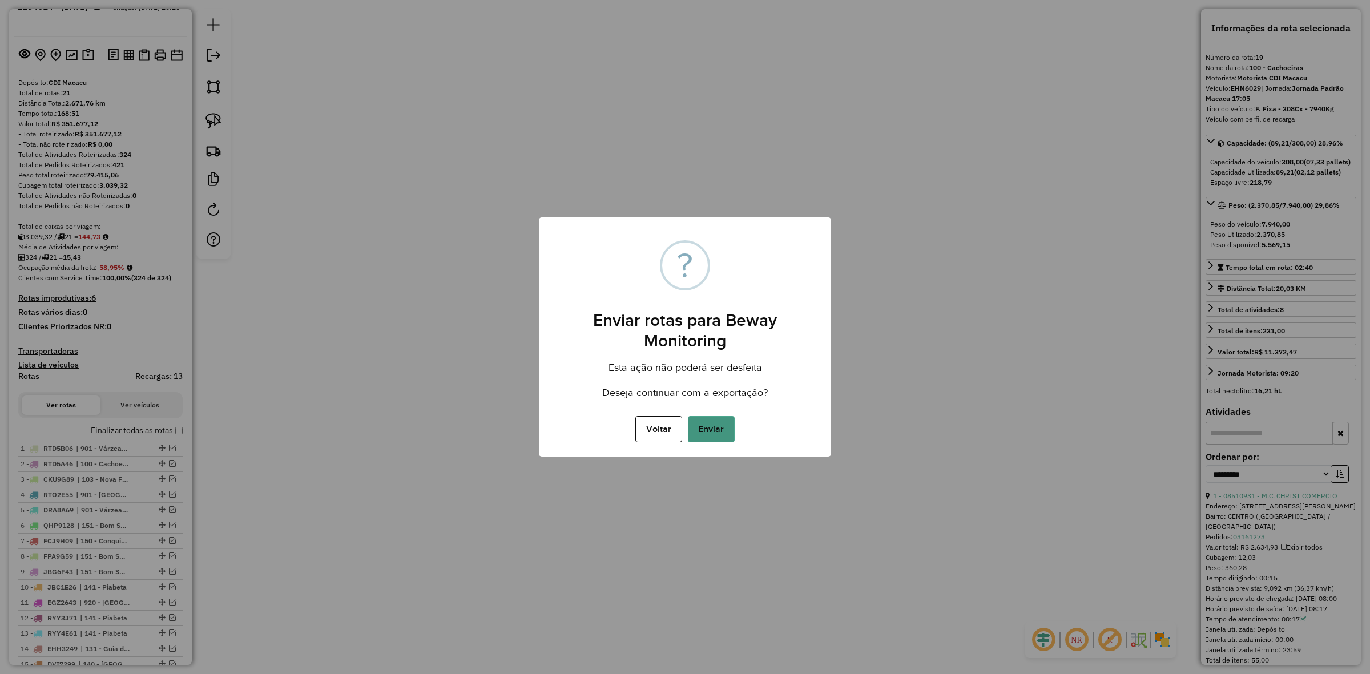
click at [717, 445] on div "× ? Enviar rotas para Beway Monitoring Esta ação não poderá ser desfeita Deseja…" at bounding box center [685, 336] width 292 height 239
click at [663, 421] on button "Voltar" at bounding box center [658, 429] width 46 height 26
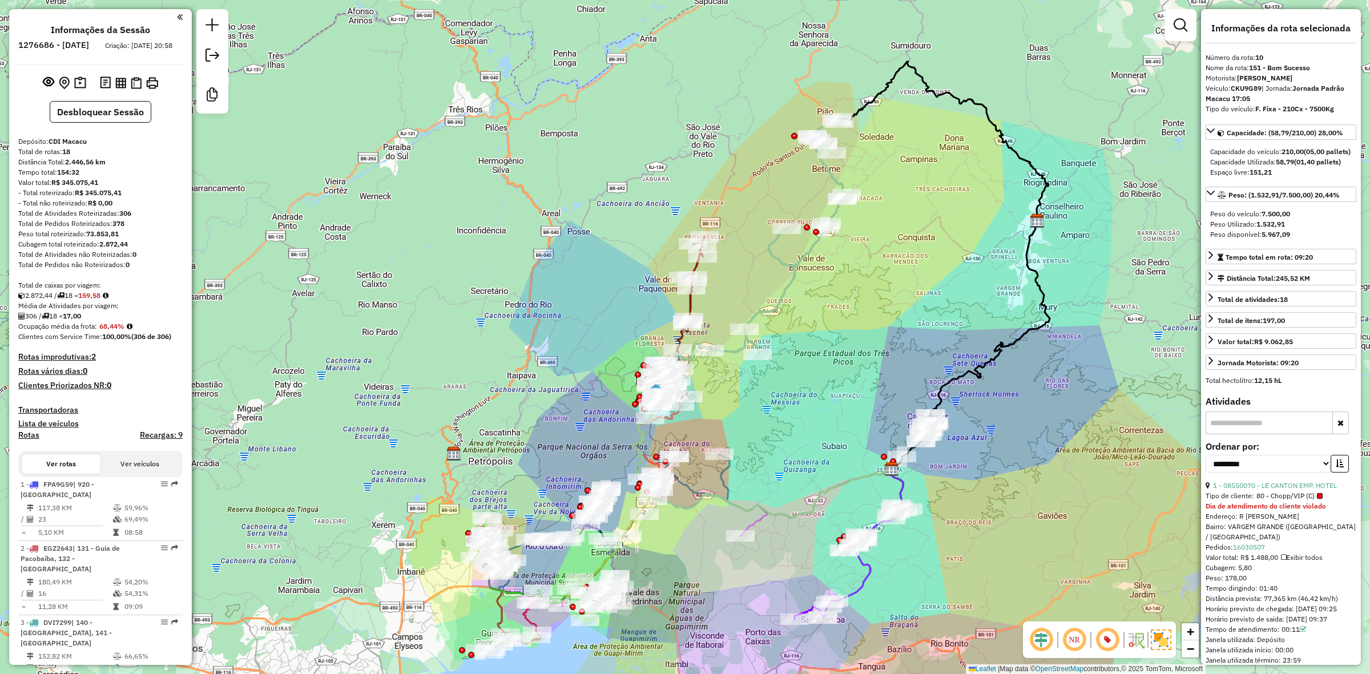
select select "**********"
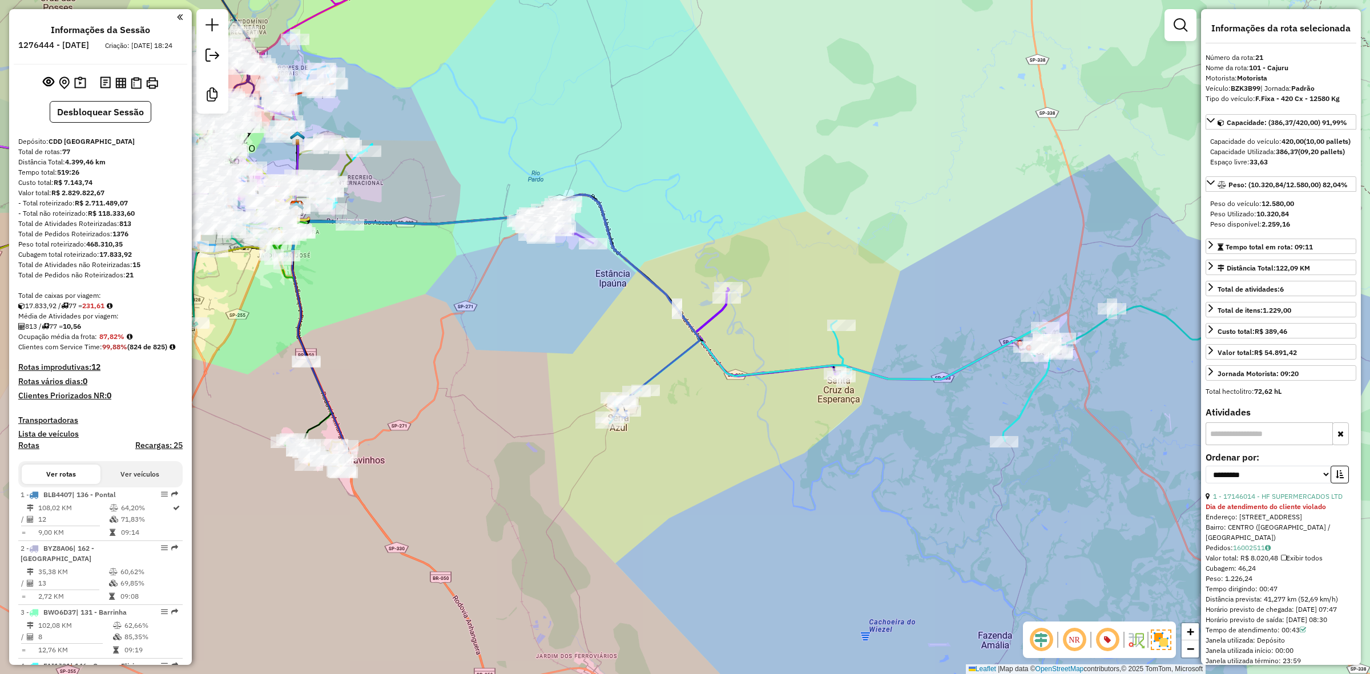
select select "**********"
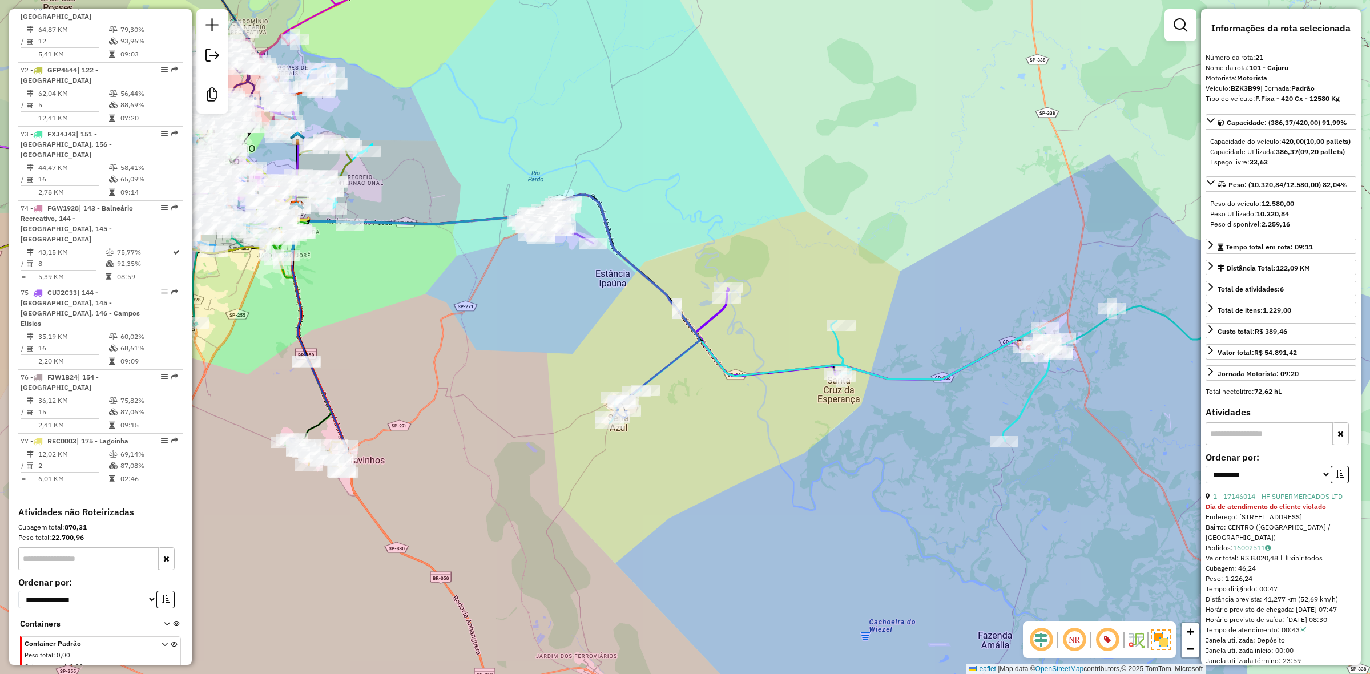
scroll to position [5000, 0]
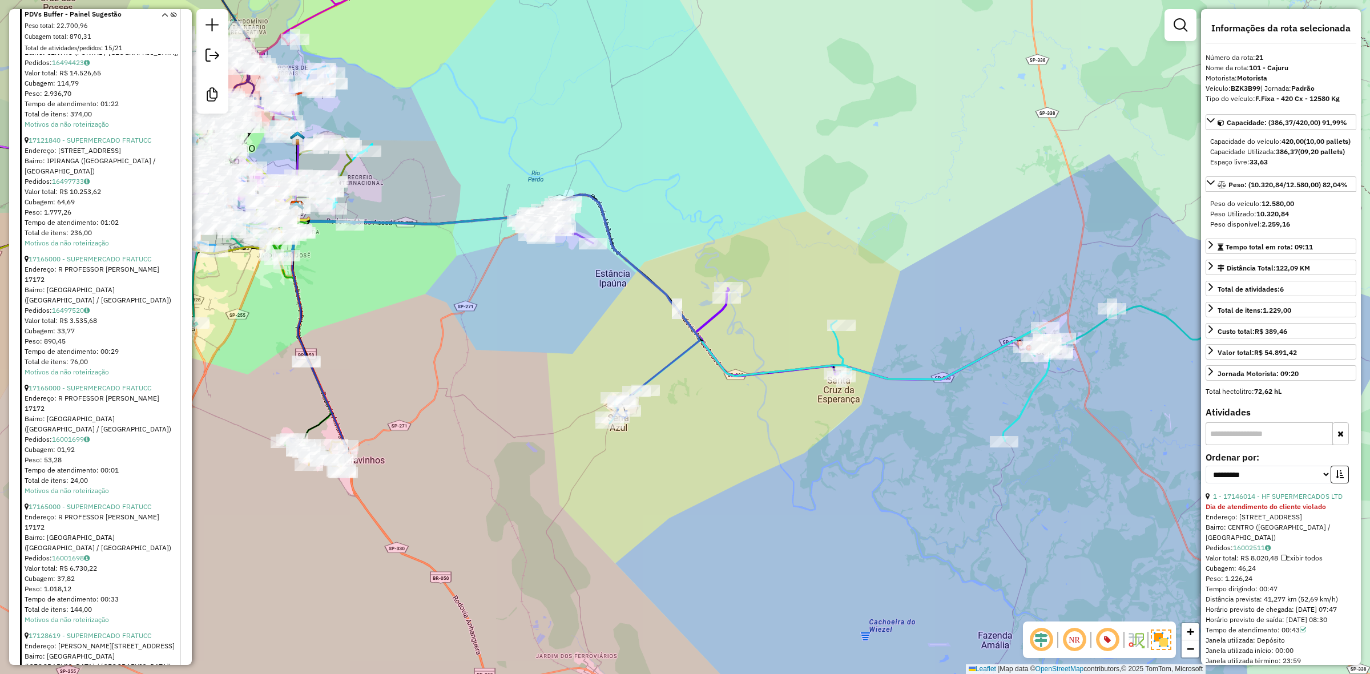
scroll to position [7381, 0]
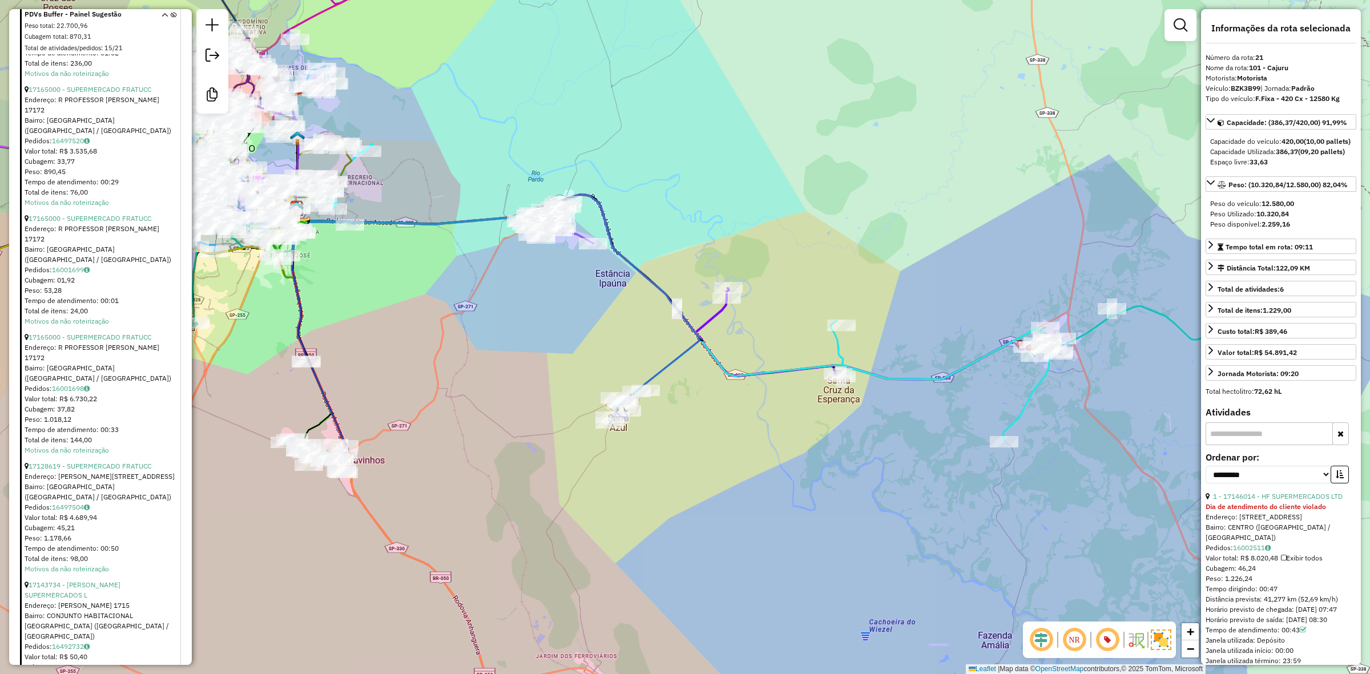
click at [694, 229] on div "Janela de atendimento Grade de atendimento Capacidade Transportadoras Veículos …" at bounding box center [685, 337] width 1370 height 674
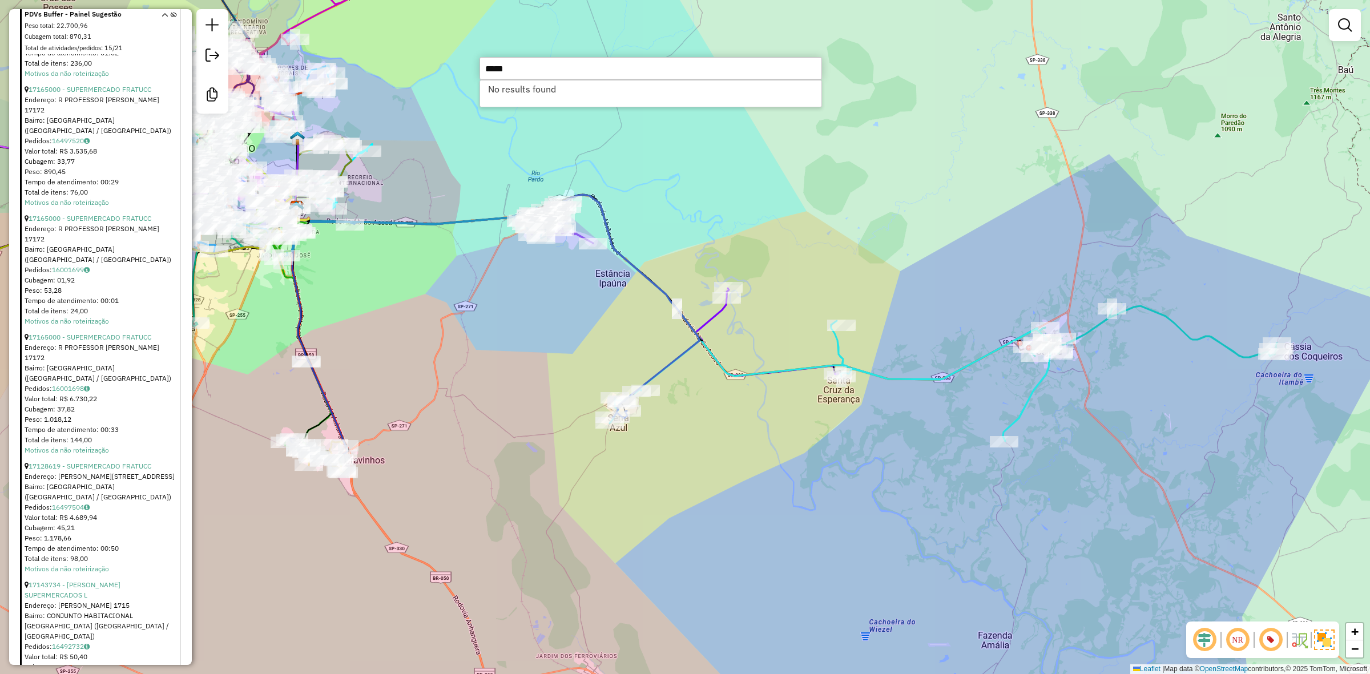
type input "*****"
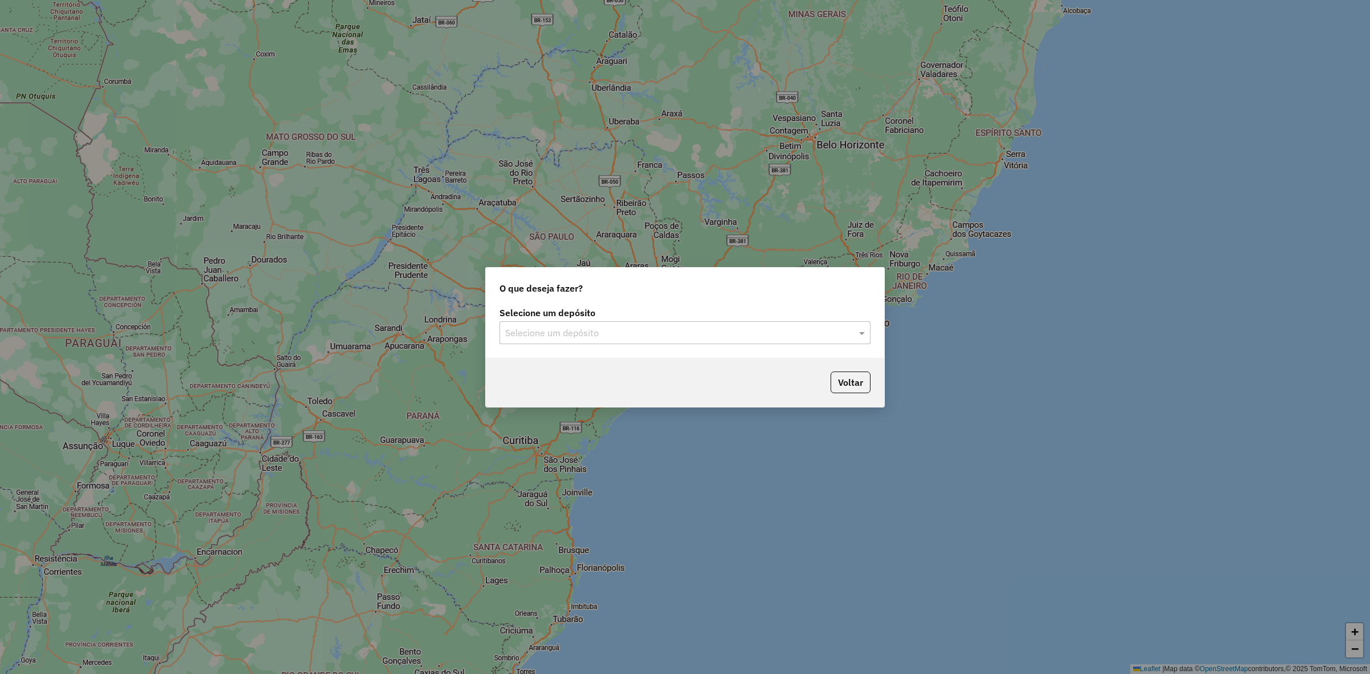
click at [541, 335] on input "text" at bounding box center [673, 333] width 337 height 14
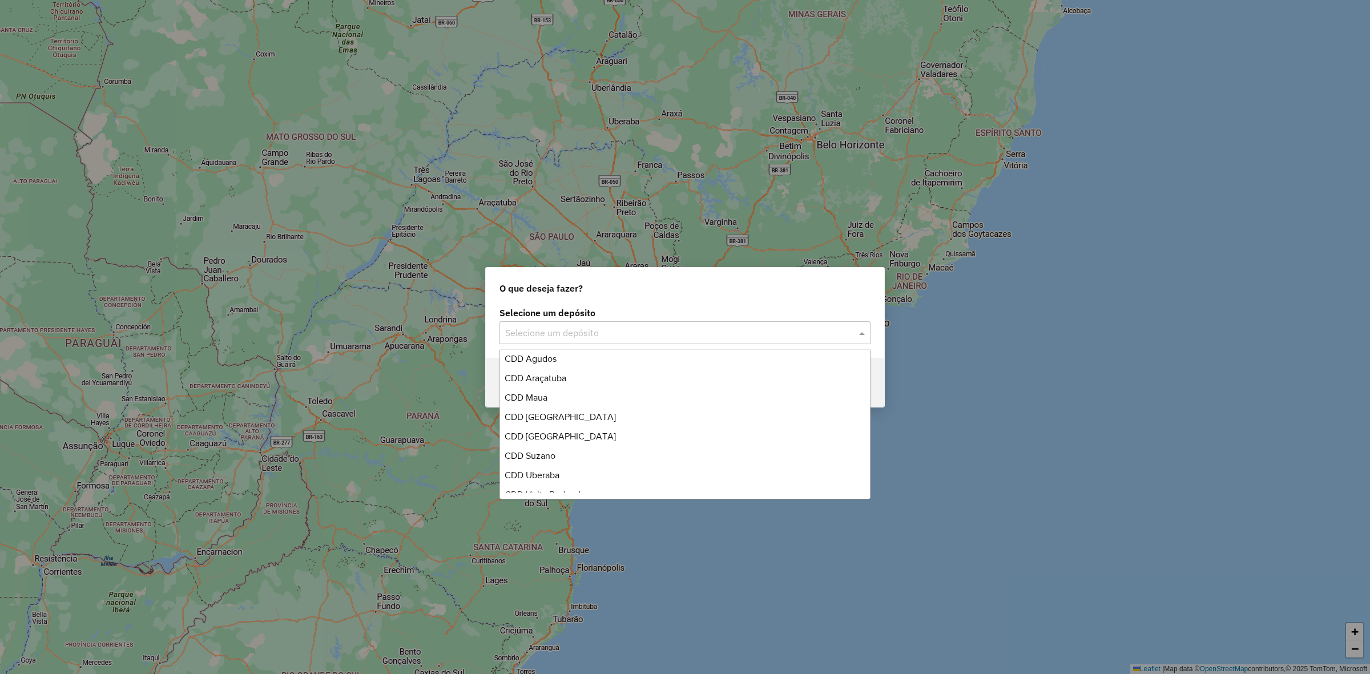
scroll to position [115, 0]
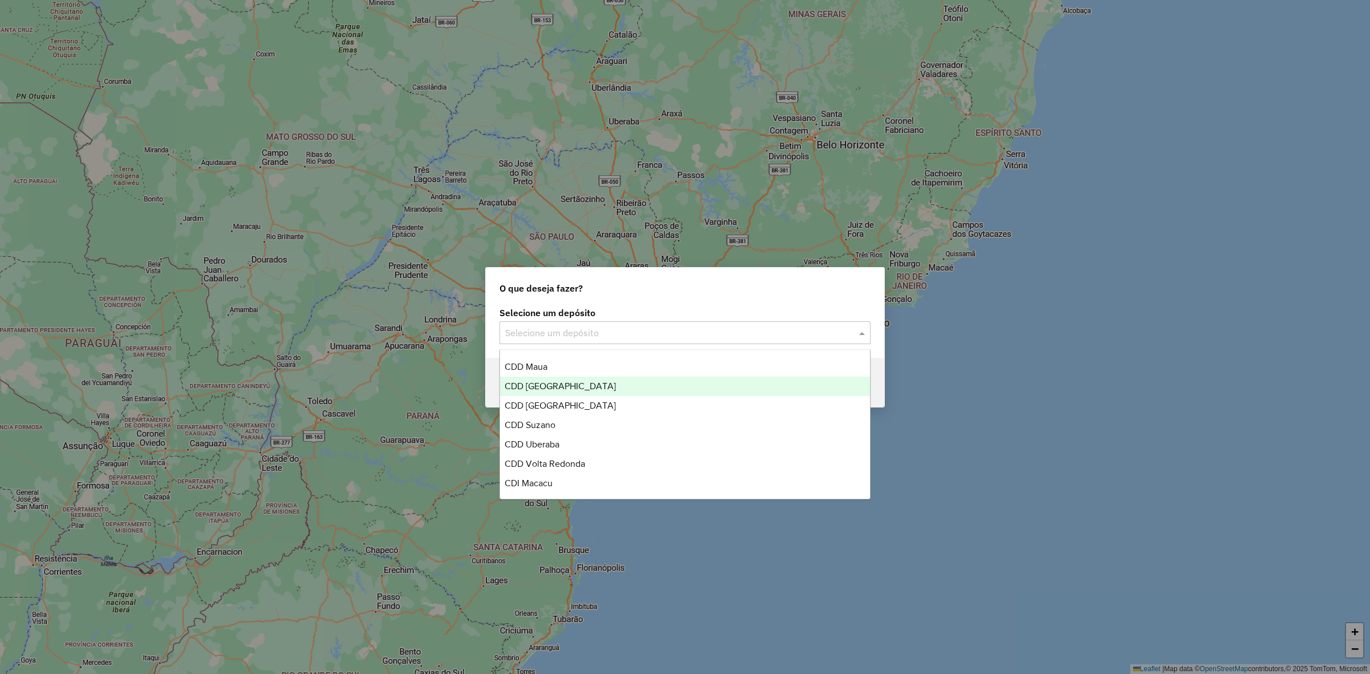
click at [569, 381] on span "CDD [GEOGRAPHIC_DATA]" at bounding box center [559, 386] width 111 height 10
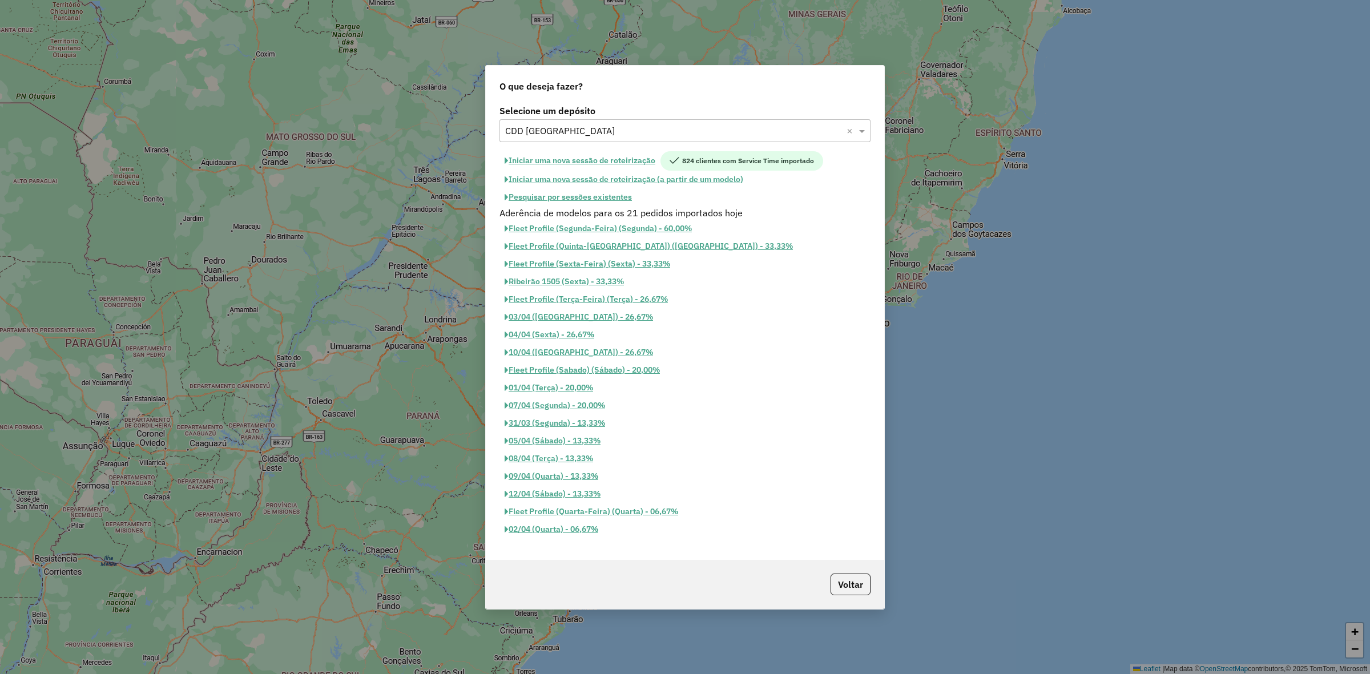
click at [608, 160] on button "Iniciar uma nova sessão de roteirização" at bounding box center [579, 160] width 161 height 19
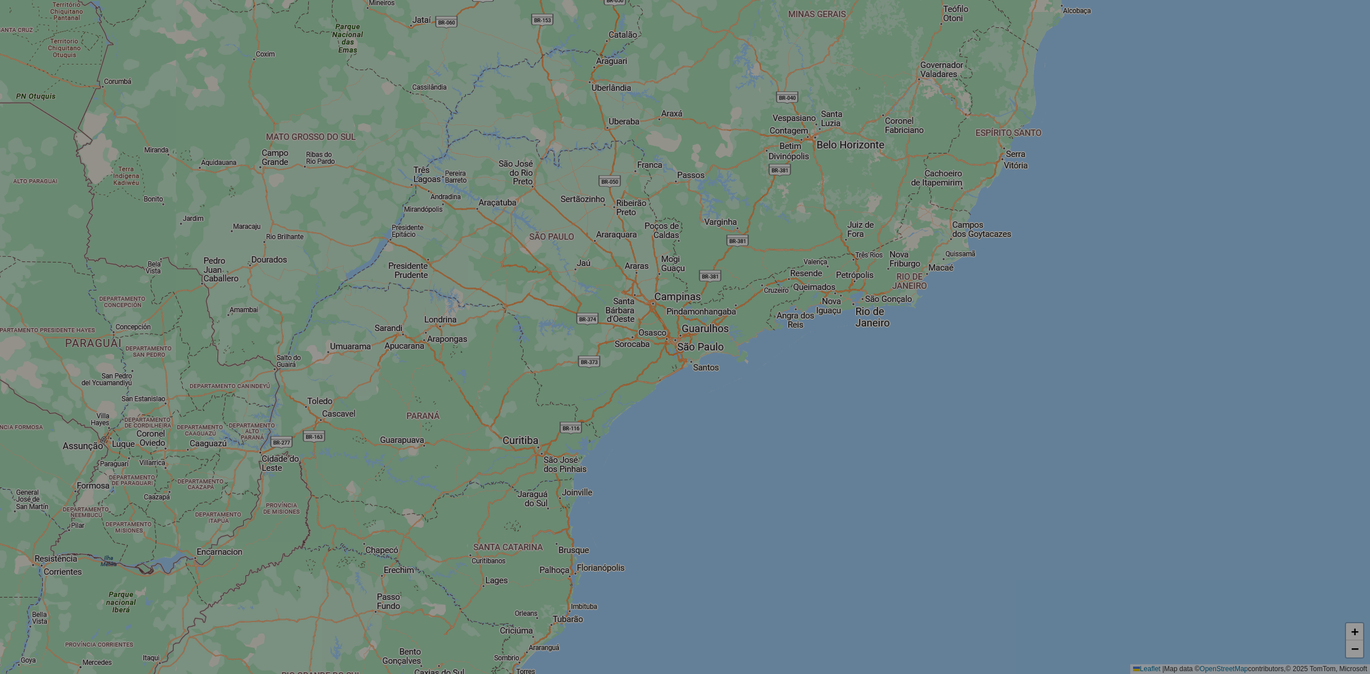
select select "*"
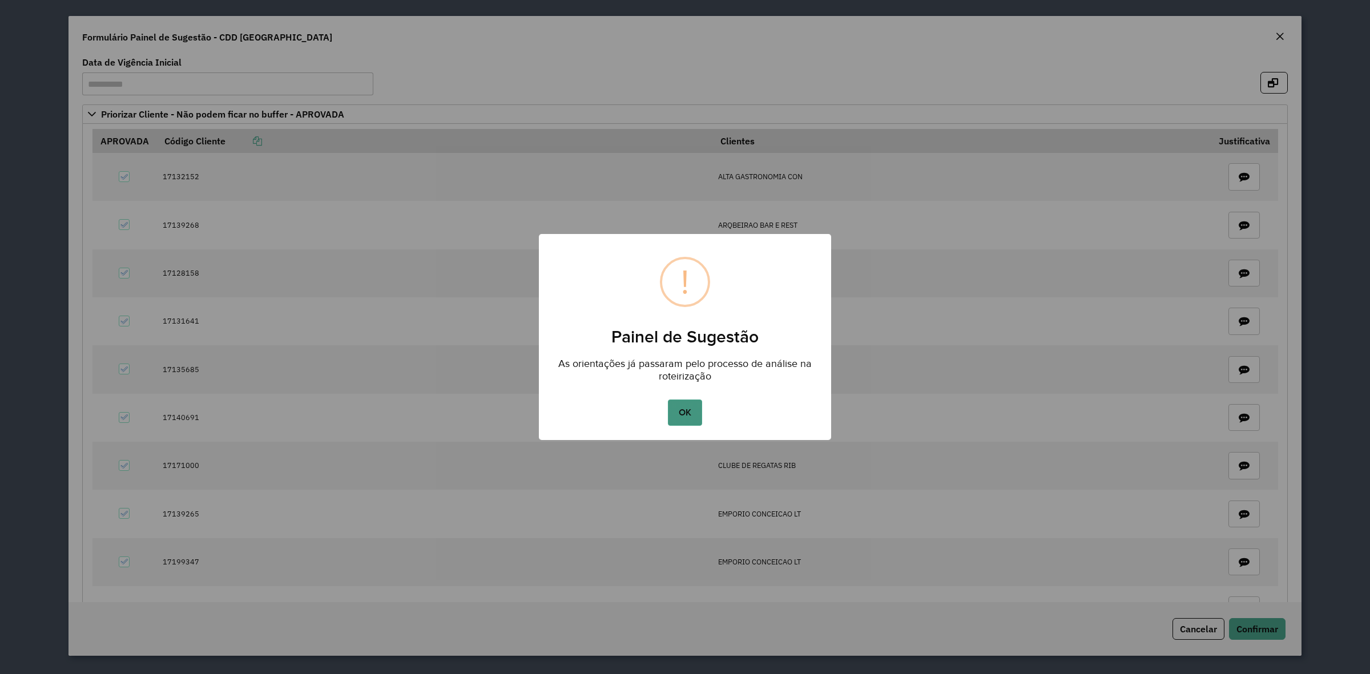
click at [693, 411] on button "OK" at bounding box center [685, 412] width 34 height 26
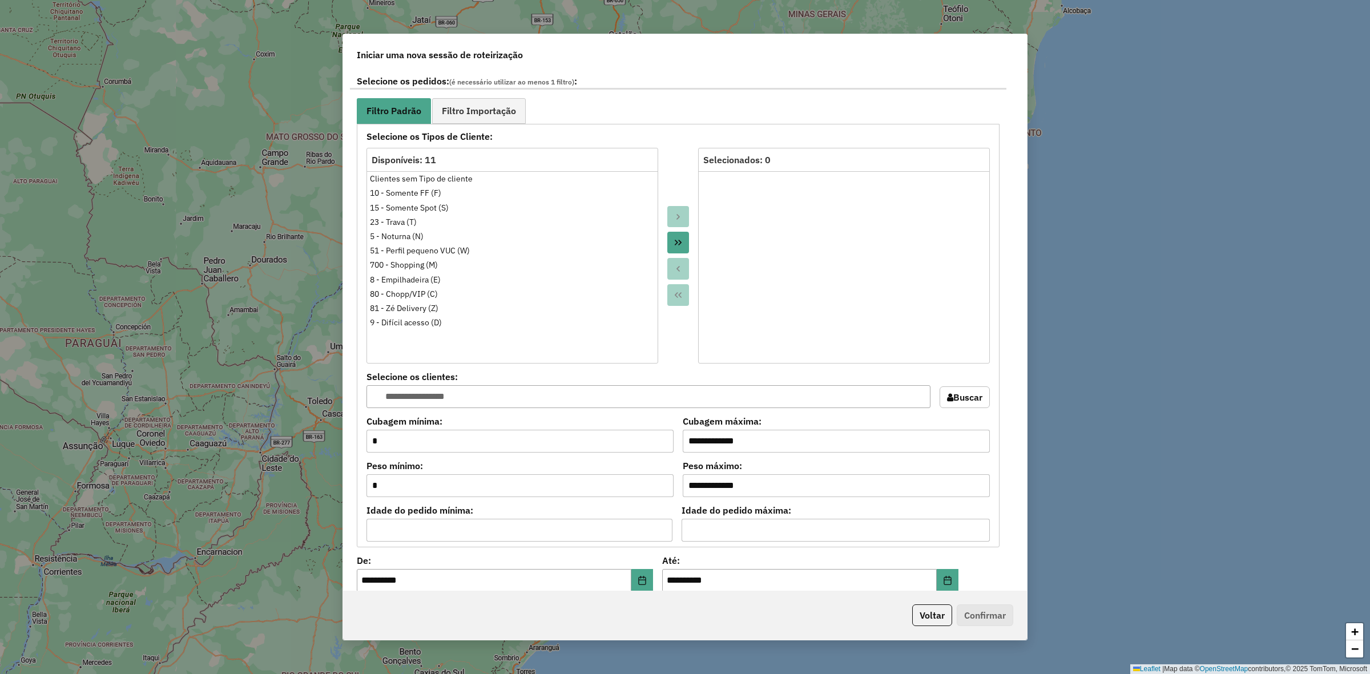
scroll to position [999, 0]
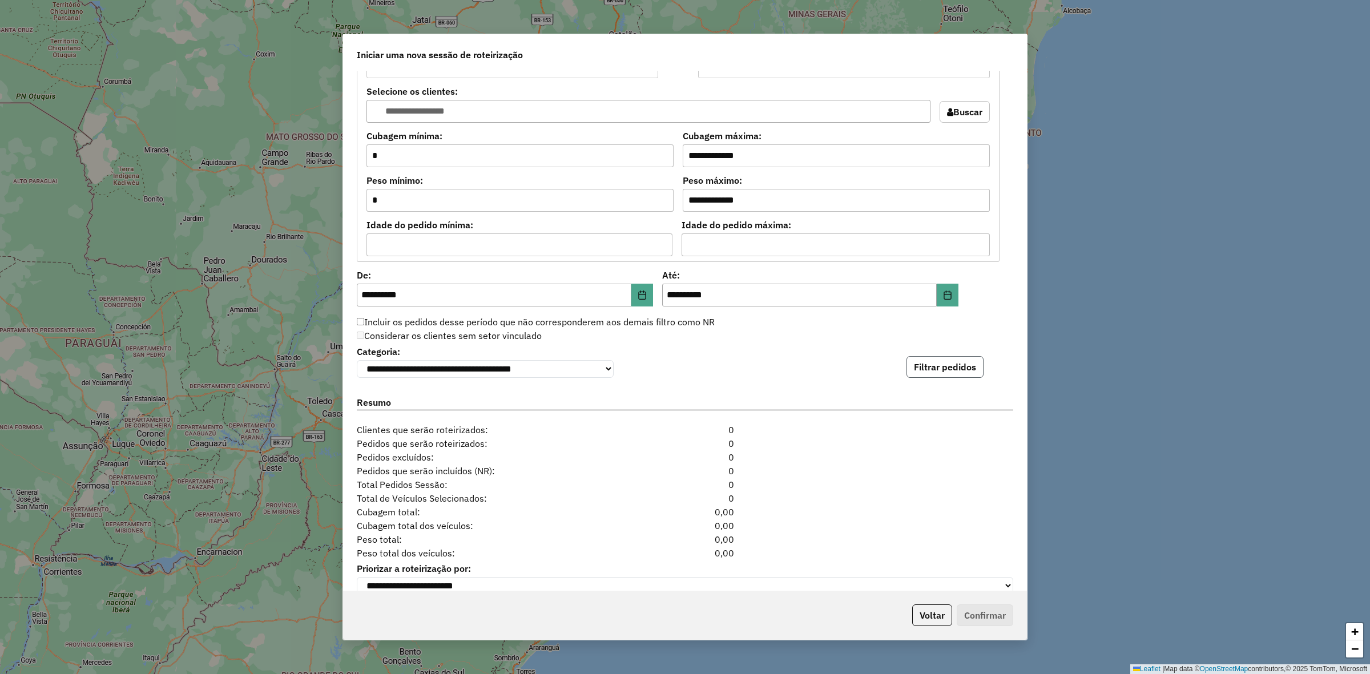
click at [977, 368] on button "Filtrar pedidos" at bounding box center [944, 367] width 77 height 22
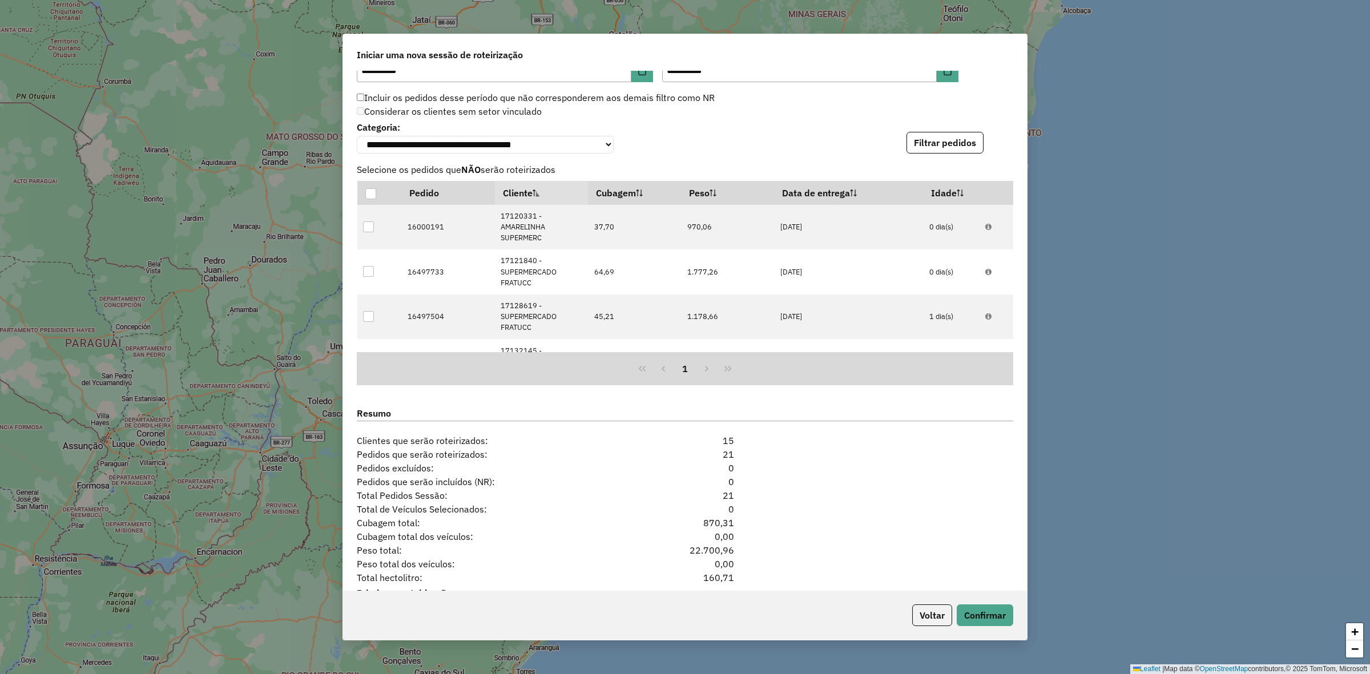
scroll to position [1273, 0]
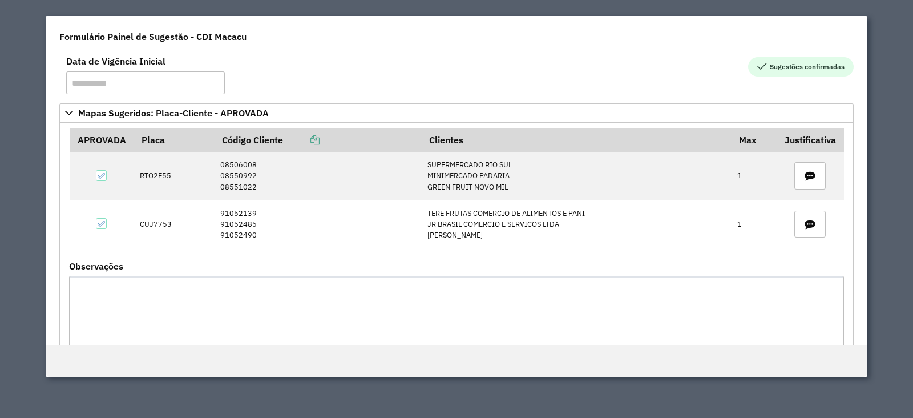
scroll to position [57, 0]
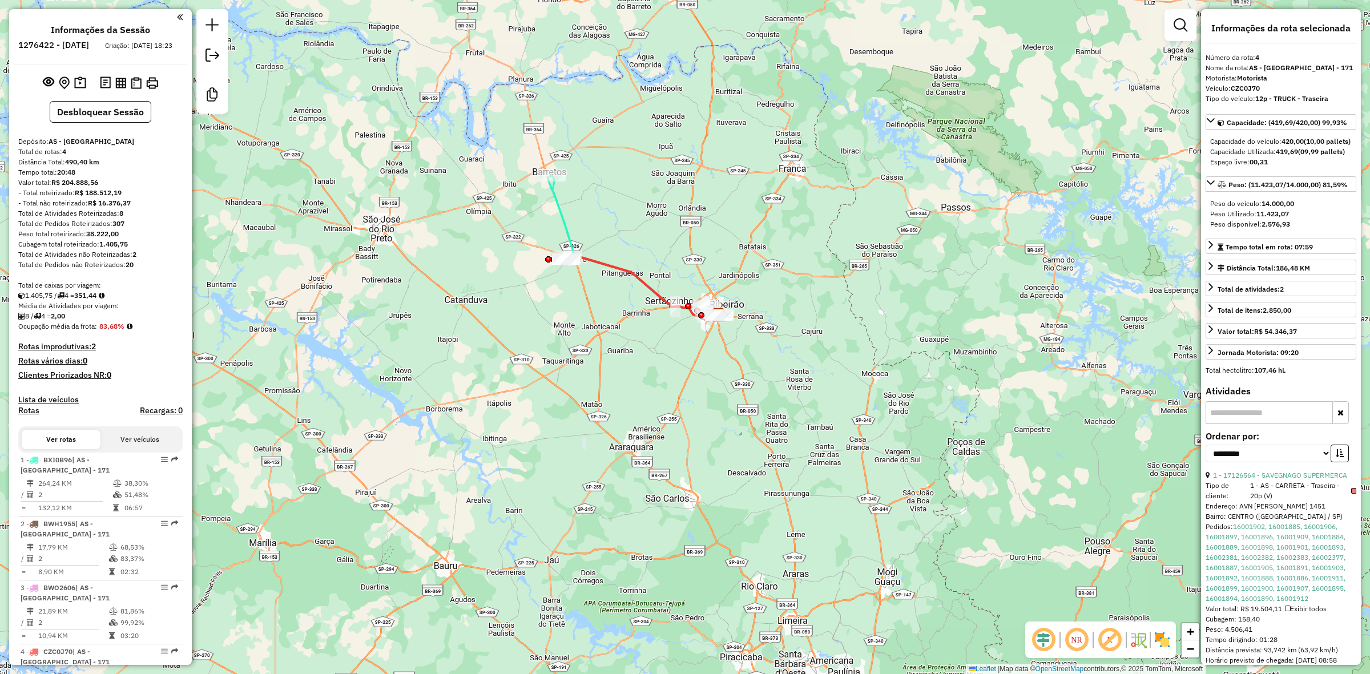
select select "**********"
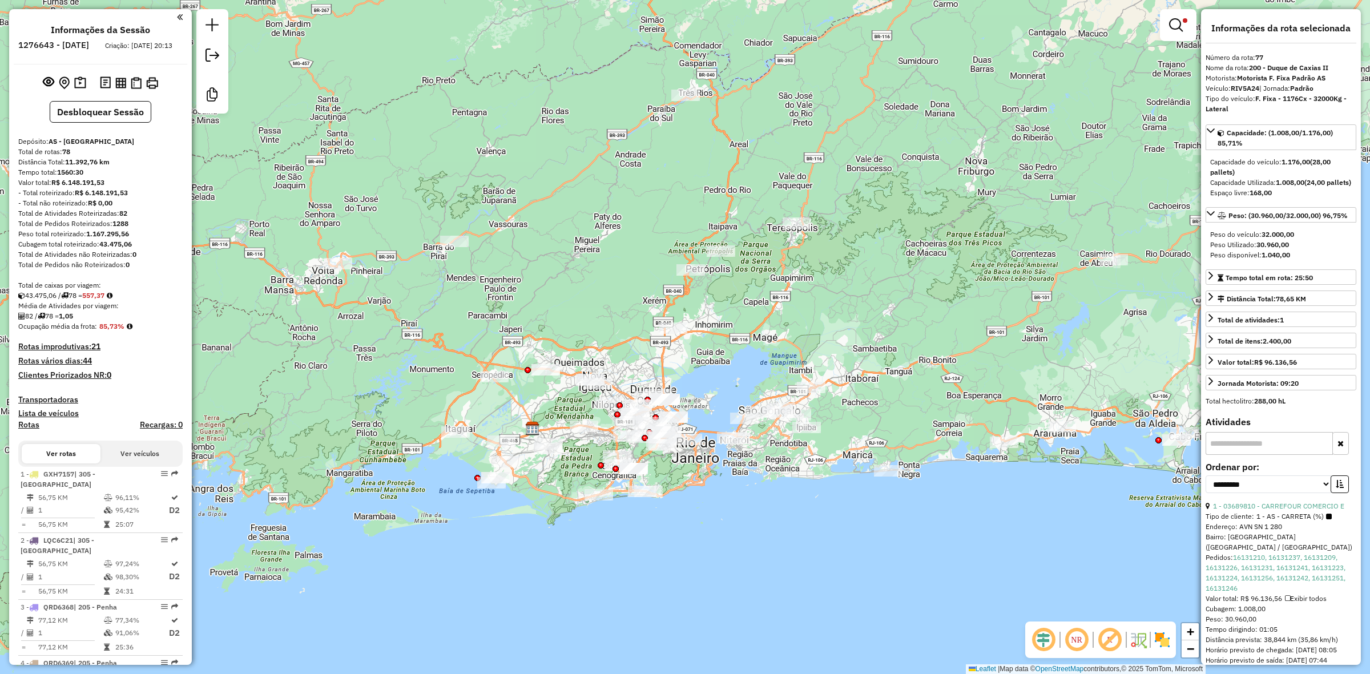
select select "**********"
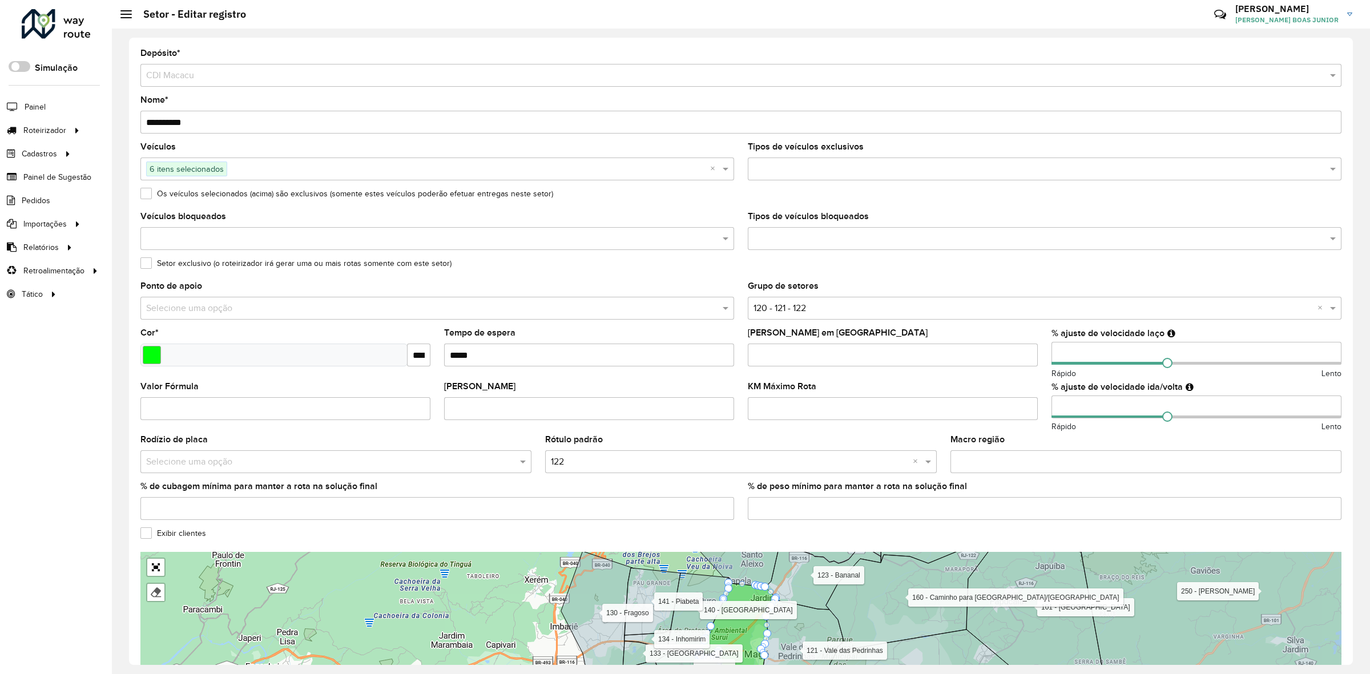
scroll to position [112, 0]
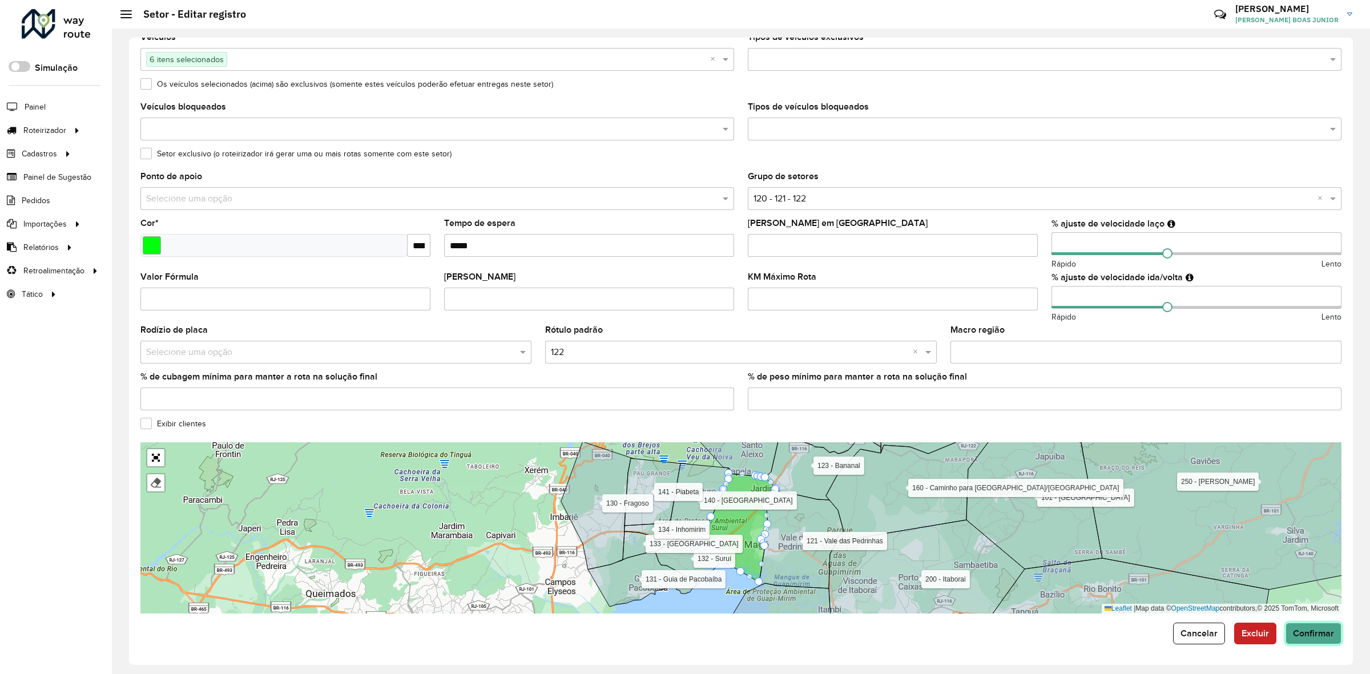
click at [1296, 635] on span "Confirmar" at bounding box center [1313, 633] width 41 height 10
